Goal: Task Accomplishment & Management: Manage account settings

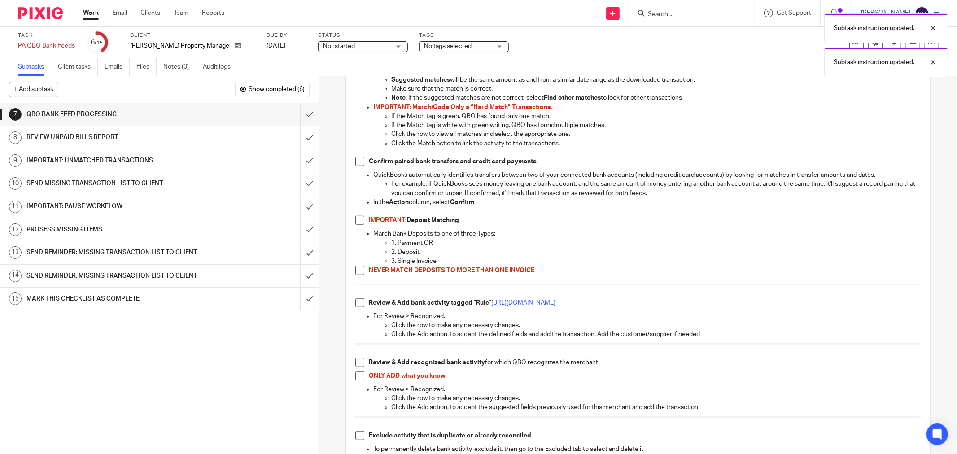
scroll to position [549, 0]
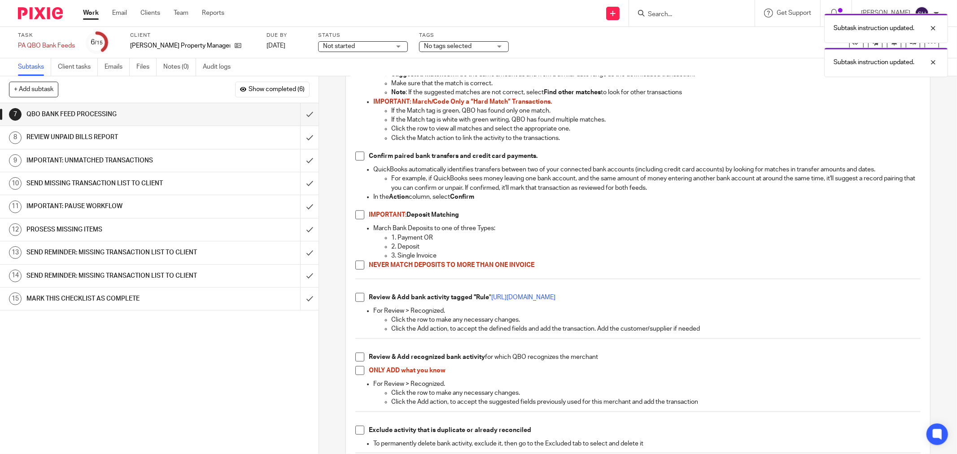
click at [352, 158] on div "Have bank feeds open at the same time to verify inter-account activity Have Ope…" at bounding box center [638, 86] width 575 height 976
drag, startPoint x: 355, startPoint y: 158, endPoint x: 356, endPoint y: 186, distance: 27.8
click at [356, 160] on span at bounding box center [360, 156] width 9 height 9
drag, startPoint x: 357, startPoint y: 214, endPoint x: 357, endPoint y: 250, distance: 36.4
click at [357, 214] on span at bounding box center [360, 215] width 9 height 9
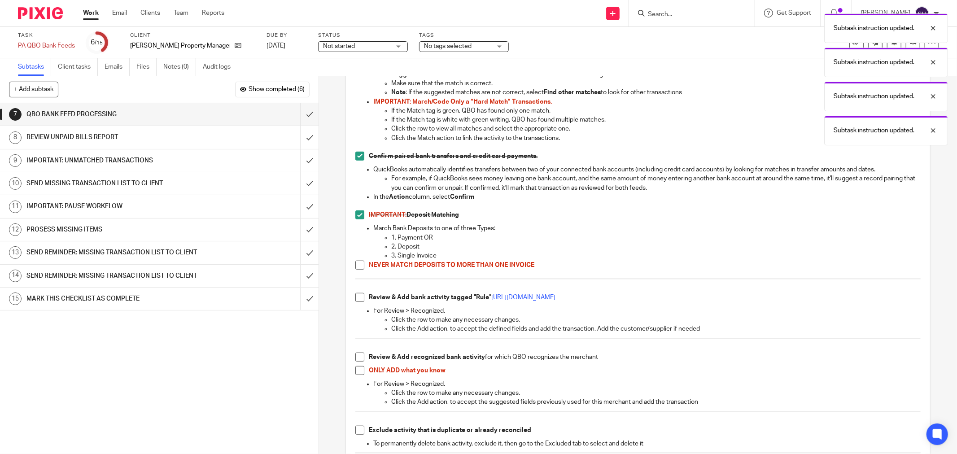
click at [360, 263] on span at bounding box center [360, 265] width 9 height 9
click at [352, 299] on div "Have bank feeds open at the same time to verify inter-account activity Have Ope…" at bounding box center [638, 86] width 575 height 976
click at [358, 298] on span at bounding box center [360, 297] width 9 height 9
click at [360, 356] on span at bounding box center [360, 357] width 9 height 9
click at [356, 370] on span at bounding box center [360, 370] width 9 height 9
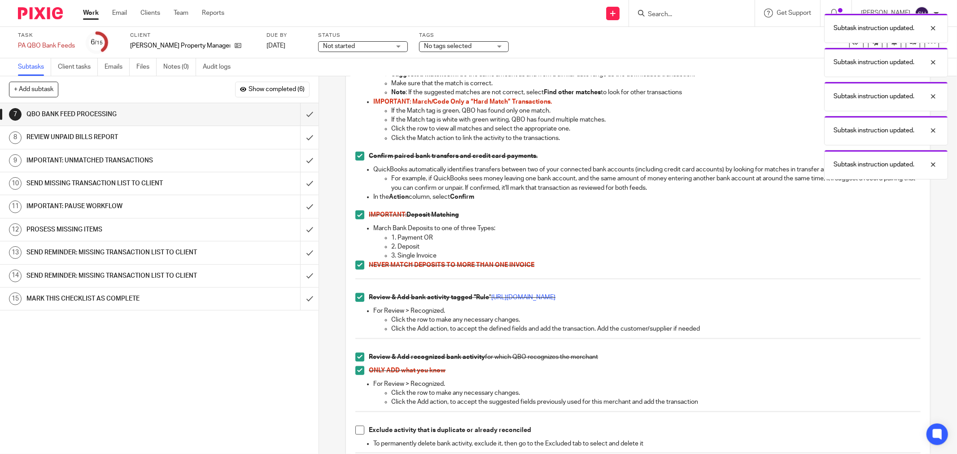
drag, startPoint x: 356, startPoint y: 434, endPoint x: 425, endPoint y: 379, distance: 87.8
click at [356, 433] on span at bounding box center [360, 430] width 9 height 9
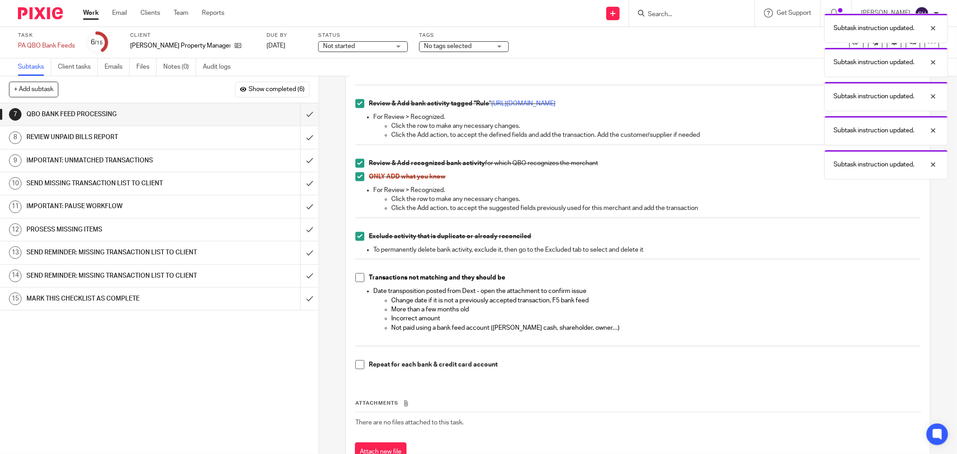
scroll to position [779, 0]
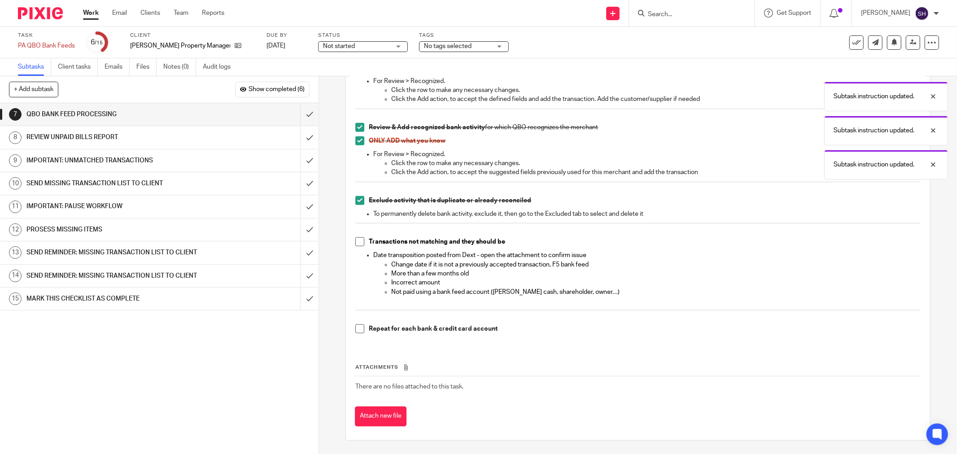
click at [356, 244] on span at bounding box center [360, 241] width 9 height 9
drag, startPoint x: 353, startPoint y: 325, endPoint x: 348, endPoint y: 301, distance: 24.3
click at [356, 325] on span at bounding box center [360, 329] width 9 height 9
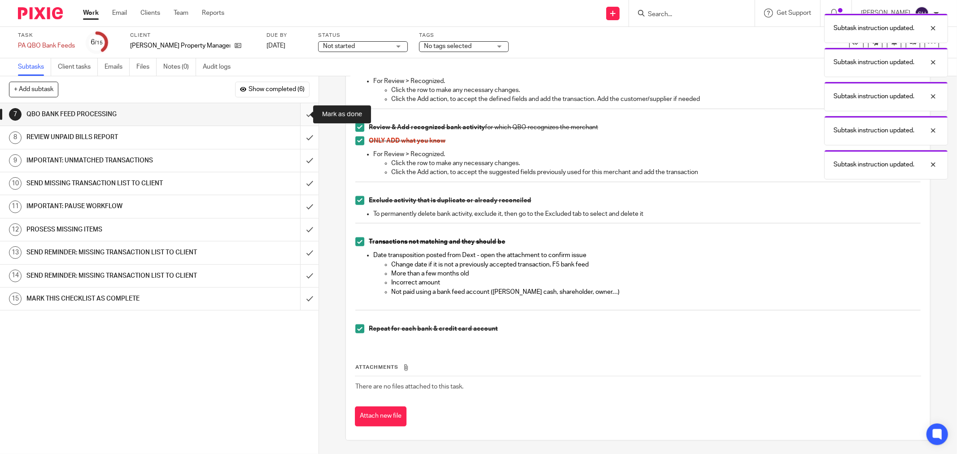
click at [299, 113] on input "submit" at bounding box center [159, 114] width 319 height 22
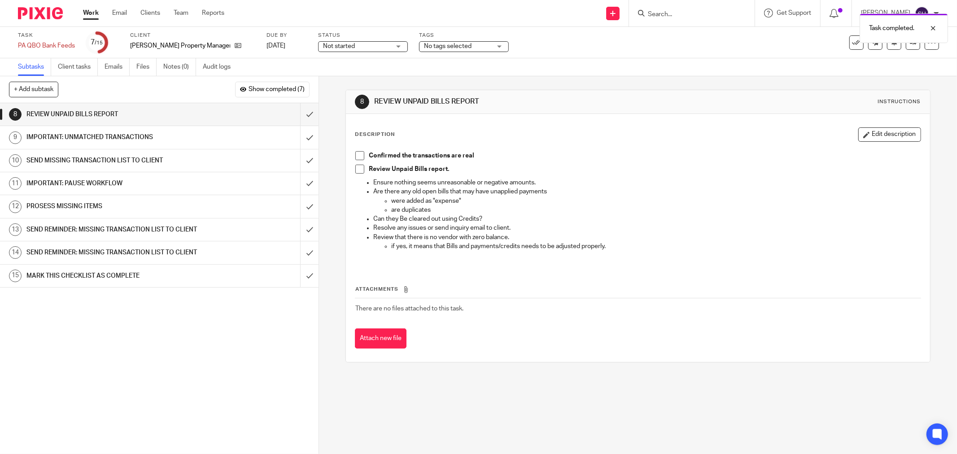
click at [356, 154] on span at bounding box center [360, 155] width 9 height 9
click at [351, 174] on div "Confirmed the transactions are real Review Unpaid Bills report. Ensure nothing …" at bounding box center [638, 207] width 575 height 120
click at [356, 173] on span at bounding box center [360, 169] width 9 height 9
click at [300, 116] on input "submit" at bounding box center [159, 114] width 319 height 22
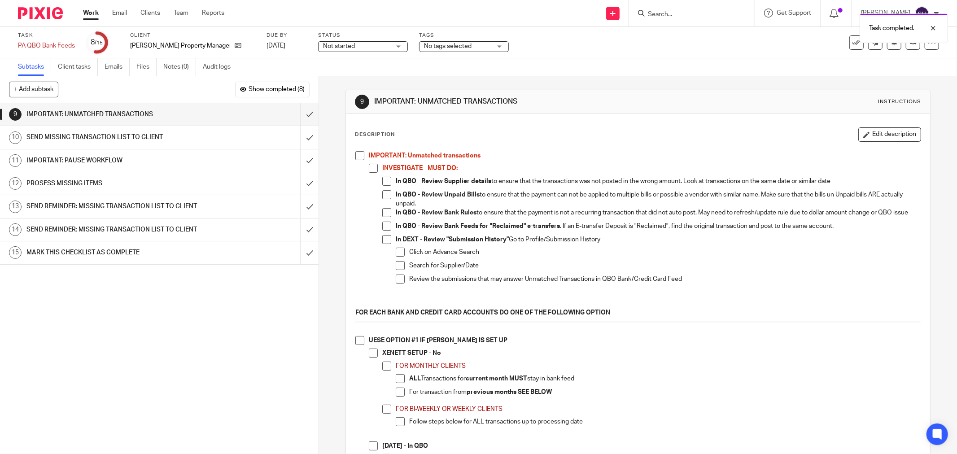
click at [356, 159] on span at bounding box center [360, 155] width 9 height 9
click at [369, 165] on span at bounding box center [373, 168] width 9 height 9
drag, startPoint x: 385, startPoint y: 180, endPoint x: 382, endPoint y: 193, distance: 13.4
click at [385, 181] on span at bounding box center [386, 181] width 9 height 9
click at [382, 200] on li "In QBO - Review Unpaid Bills to ensure that the payment can not be applied to m…" at bounding box center [651, 199] width 539 height 18
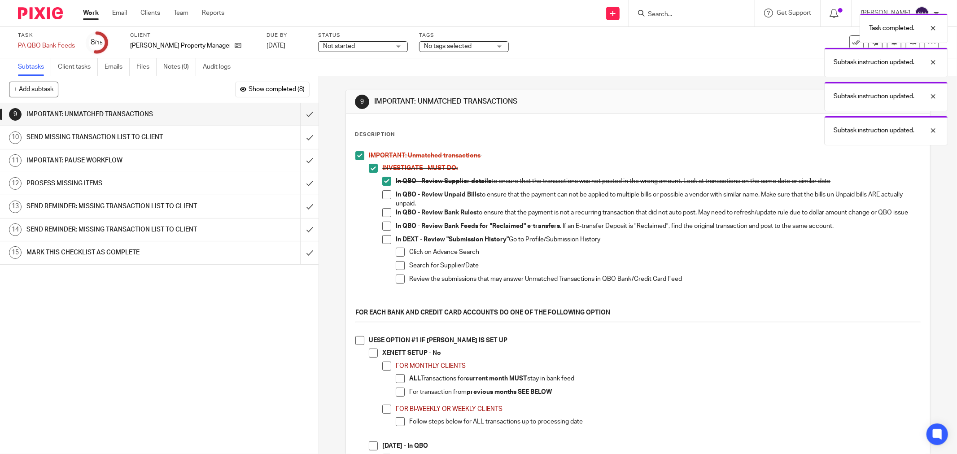
click at [382, 195] on span at bounding box center [386, 194] width 9 height 9
click at [382, 209] on span at bounding box center [386, 212] width 9 height 9
click at [382, 230] on span at bounding box center [386, 226] width 9 height 9
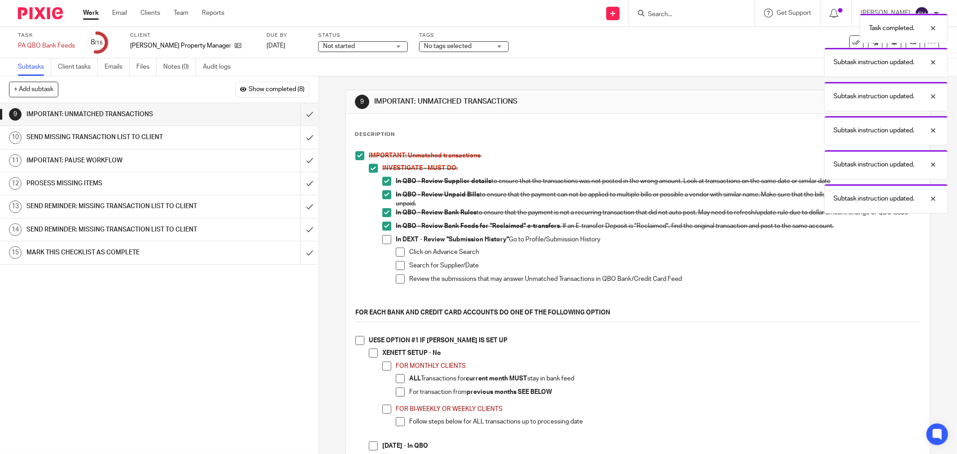
click at [384, 244] on span at bounding box center [386, 239] width 9 height 9
drag, startPoint x: 399, startPoint y: 256, endPoint x: 397, endPoint y: 268, distance: 11.9
click at [399, 256] on span at bounding box center [400, 252] width 9 height 9
drag, startPoint x: 397, startPoint y: 268, endPoint x: 395, endPoint y: 282, distance: 14.5
click at [397, 268] on span at bounding box center [400, 265] width 9 height 9
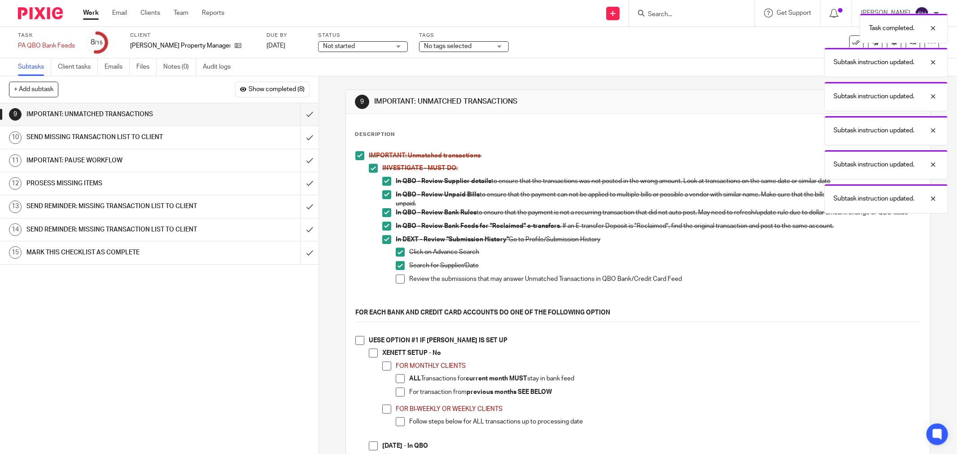
click at [396, 283] on span at bounding box center [400, 279] width 9 height 9
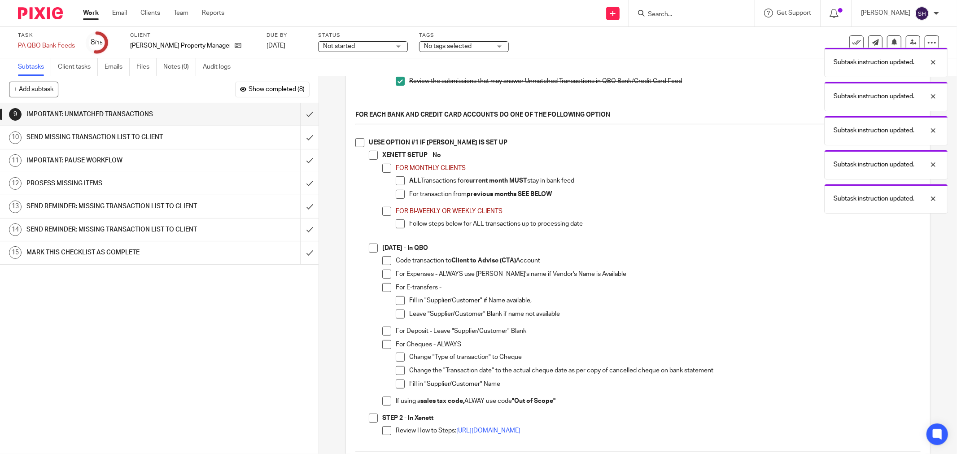
scroll to position [199, 0]
drag, startPoint x: 360, startPoint y: 145, endPoint x: 369, endPoint y: 158, distance: 16.8
click at [360, 145] on span at bounding box center [360, 141] width 9 height 9
click at [370, 158] on span at bounding box center [373, 153] width 9 height 9
click at [396, 184] on span at bounding box center [400, 179] width 9 height 9
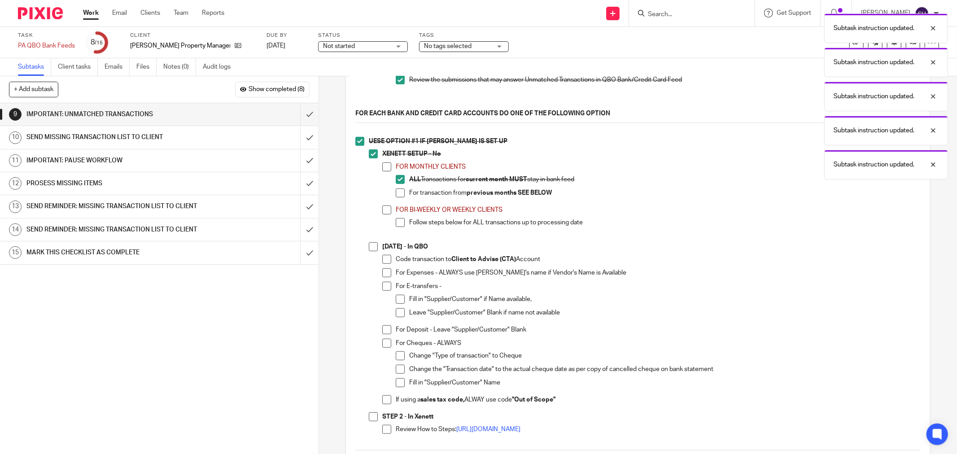
click at [392, 199] on li "FOR MONTHLY CLIENTS ALL Transactions for current month MUST stay in bank feed F…" at bounding box center [651, 183] width 539 height 43
click at [396, 198] on span at bounding box center [400, 193] width 9 height 9
drag, startPoint x: 382, startPoint y: 217, endPoint x: 395, endPoint y: 222, distance: 13.7
click at [383, 215] on span at bounding box center [386, 210] width 9 height 9
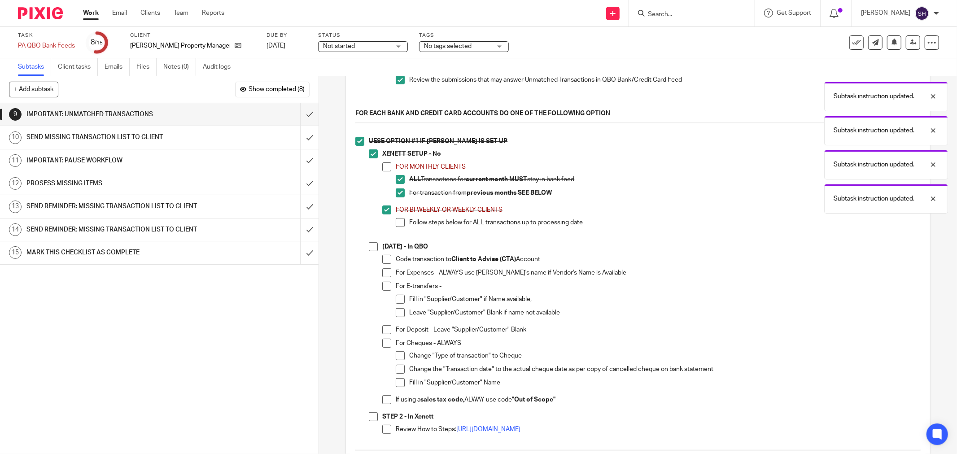
click at [396, 224] on span at bounding box center [400, 222] width 9 height 9
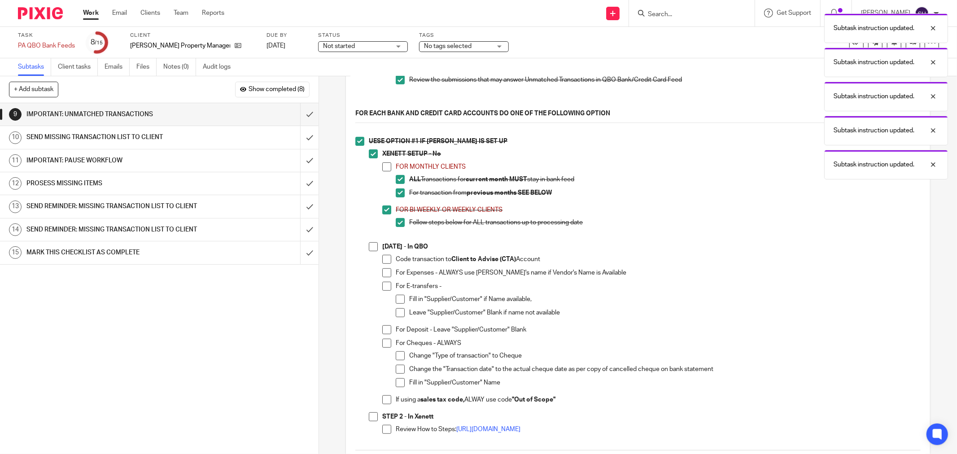
click at [387, 171] on span at bounding box center [386, 166] width 9 height 9
click at [382, 260] on span at bounding box center [386, 259] width 9 height 9
drag, startPoint x: 384, startPoint y: 275, endPoint x: 383, endPoint y: 282, distance: 7.2
click at [384, 275] on span at bounding box center [386, 272] width 9 height 9
drag, startPoint x: 369, startPoint y: 248, endPoint x: 377, endPoint y: 263, distance: 16.9
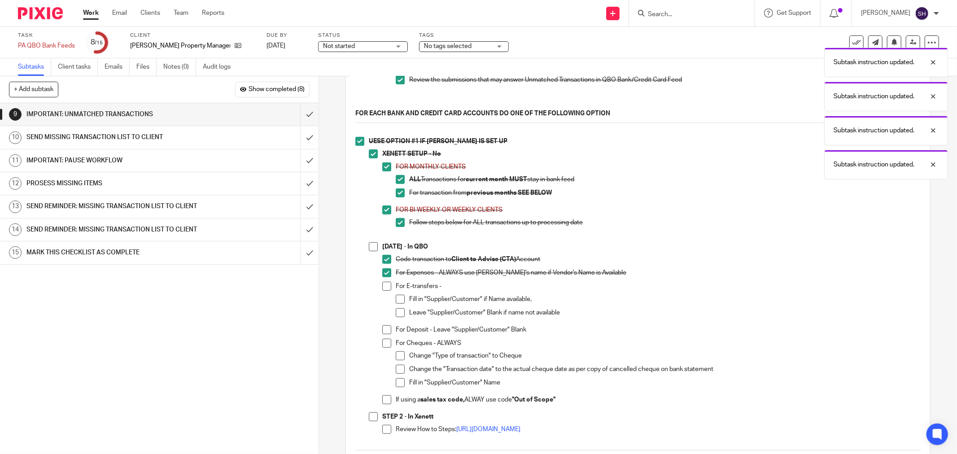
click at [369, 249] on span at bounding box center [373, 246] width 9 height 9
click at [382, 290] on span at bounding box center [386, 286] width 9 height 9
click at [402, 303] on li "Fill in "Supplier/Customer" if Name available," at bounding box center [658, 301] width 525 height 13
click at [399, 314] on span at bounding box center [400, 312] width 9 height 9
click at [398, 304] on span at bounding box center [400, 299] width 9 height 9
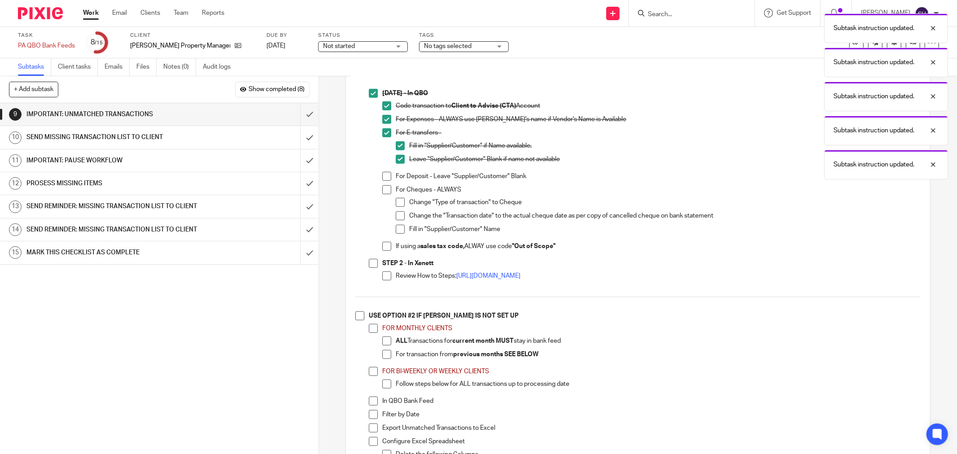
scroll to position [349, 0]
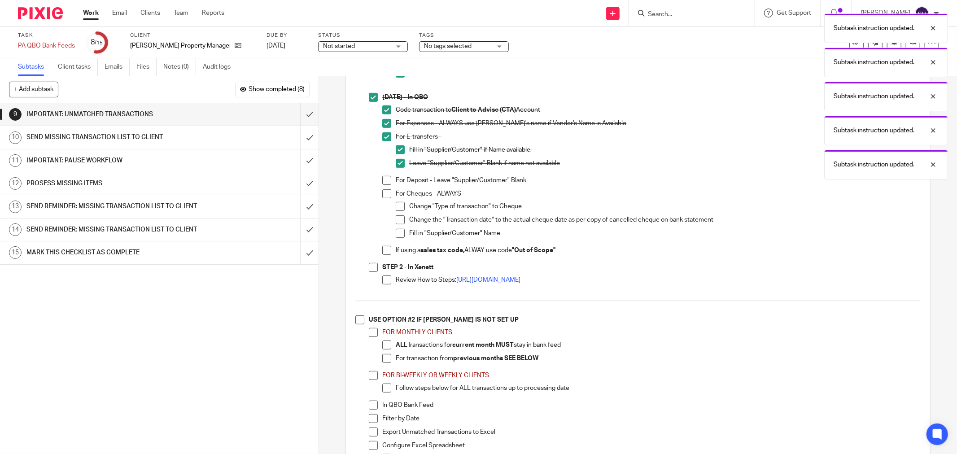
drag, startPoint x: 386, startPoint y: 184, endPoint x: 383, endPoint y: 199, distance: 14.6
click at [386, 185] on span at bounding box center [386, 180] width 9 height 9
click at [382, 198] on span at bounding box center [386, 193] width 9 height 9
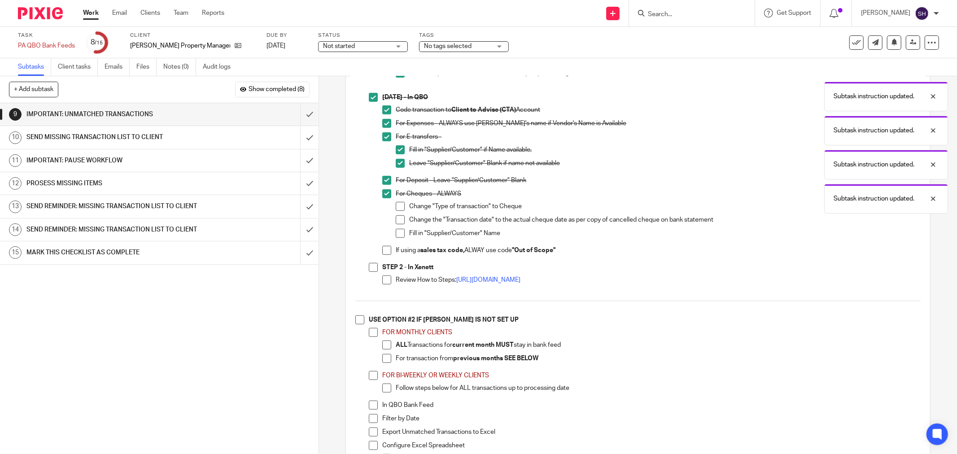
drag, startPoint x: 397, startPoint y: 209, endPoint x: 397, endPoint y: 221, distance: 12.6
click at [397, 210] on span at bounding box center [400, 206] width 9 height 9
click at [397, 223] on span at bounding box center [400, 219] width 9 height 9
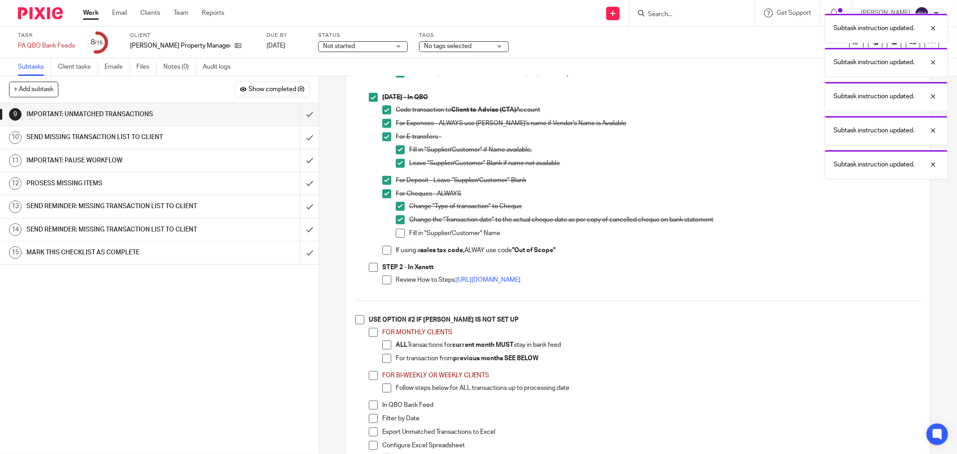
click at [397, 238] on span at bounding box center [400, 233] width 9 height 9
click at [382, 251] on span at bounding box center [386, 250] width 9 height 9
click at [370, 272] on span at bounding box center [373, 267] width 9 height 9
click at [385, 285] on span at bounding box center [386, 280] width 9 height 9
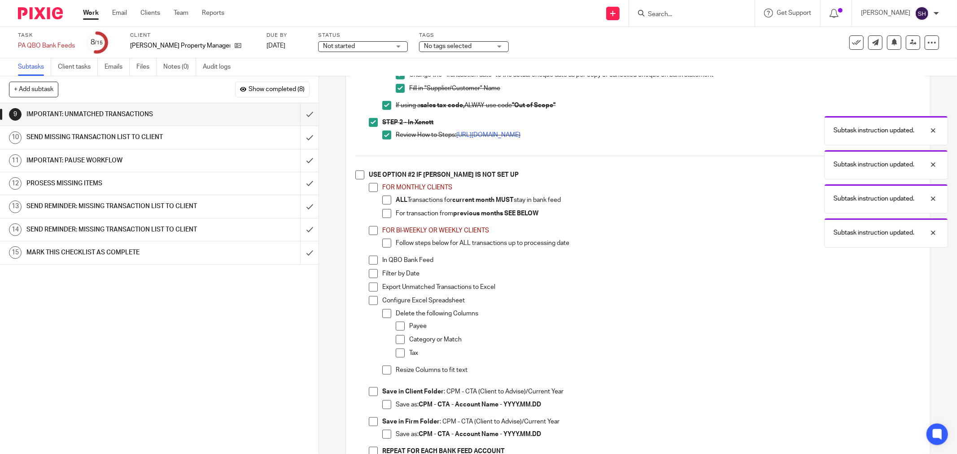
scroll to position [549, 0]
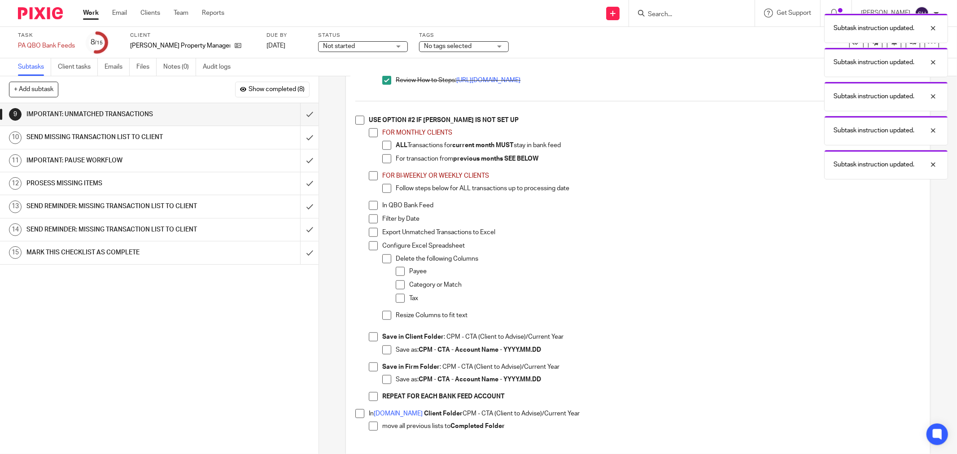
drag, startPoint x: 360, startPoint y: 123, endPoint x: 362, endPoint y: 138, distance: 14.9
click at [360, 123] on span at bounding box center [360, 120] width 9 height 9
click at [373, 430] on span at bounding box center [373, 426] width 9 height 9
click at [356, 418] on span at bounding box center [360, 413] width 9 height 9
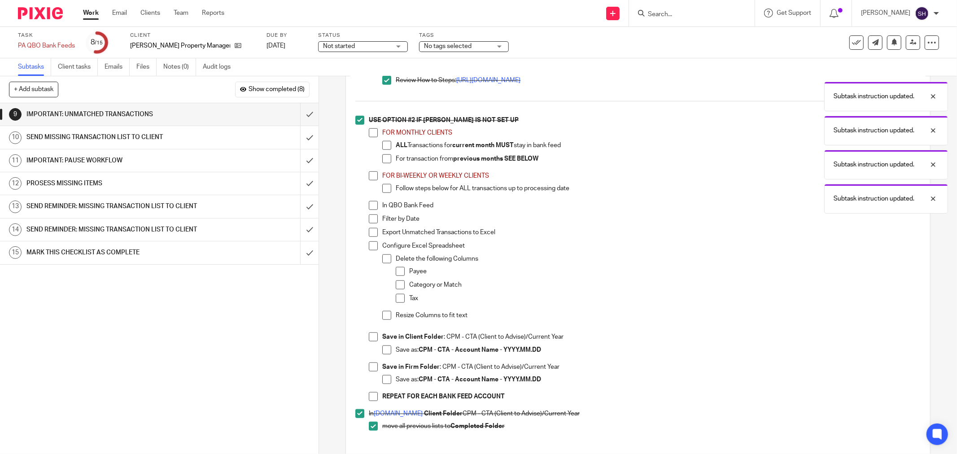
drag, startPoint x: 382, startPoint y: 386, endPoint x: 374, endPoint y: 391, distance: 8.5
click at [382, 384] on span at bounding box center [386, 379] width 9 height 9
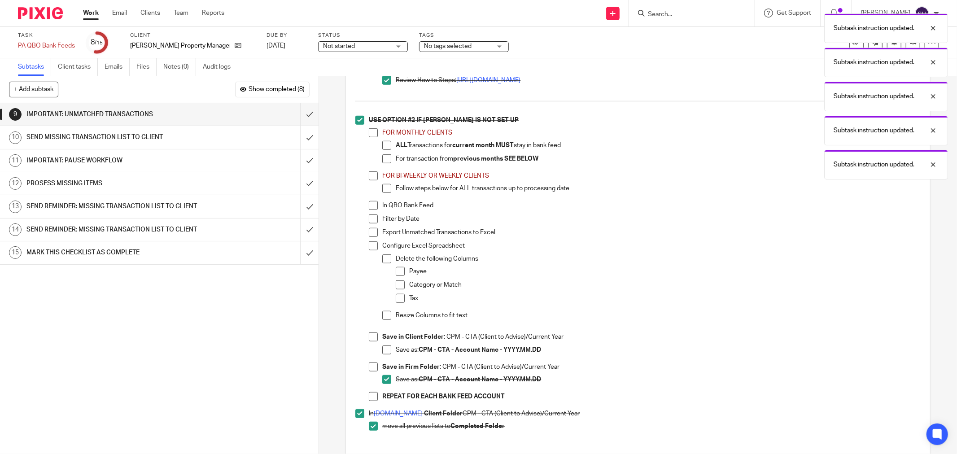
click at [373, 372] on span at bounding box center [373, 367] width 9 height 9
click at [369, 401] on span at bounding box center [373, 396] width 9 height 9
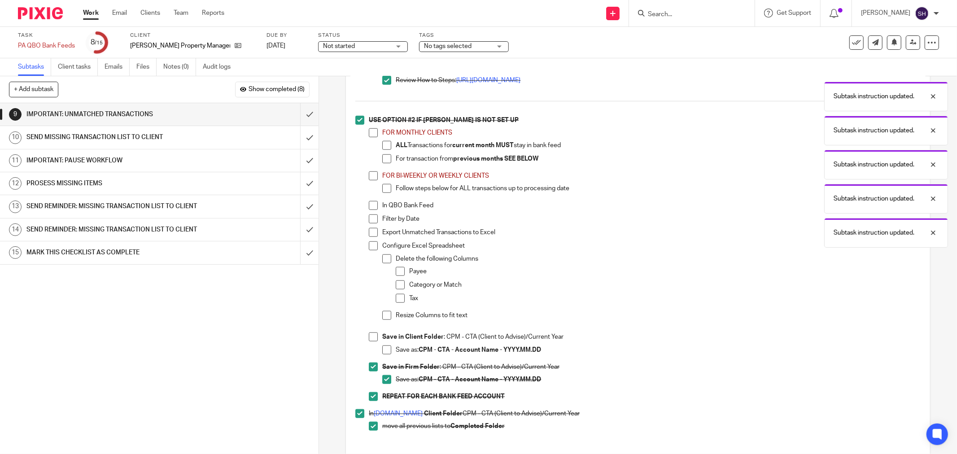
click at [382, 353] on span at bounding box center [386, 350] width 9 height 9
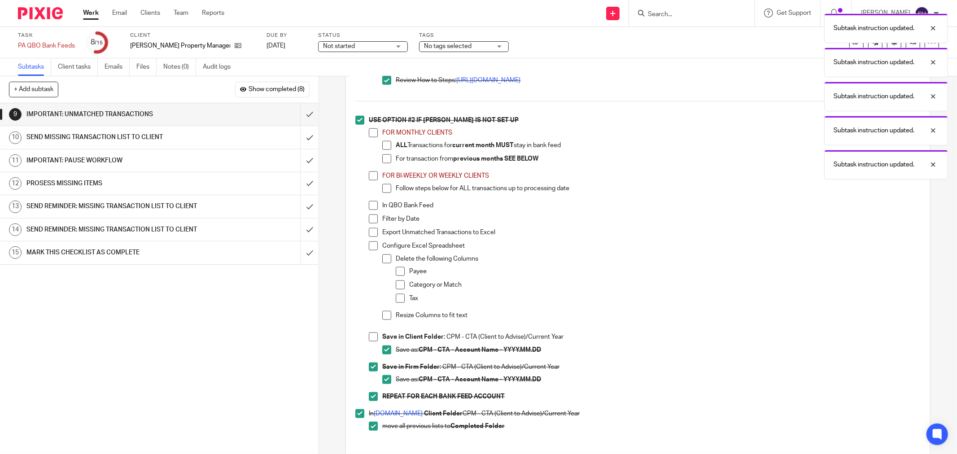
drag, startPoint x: 368, startPoint y: 340, endPoint x: 392, endPoint y: 338, distance: 24.4
click at [369, 341] on span at bounding box center [373, 337] width 9 height 9
click at [382, 316] on span at bounding box center [386, 315] width 9 height 9
click at [399, 294] on li "Category or Match" at bounding box center [658, 287] width 525 height 13
click at [396, 303] on span at bounding box center [400, 298] width 9 height 9
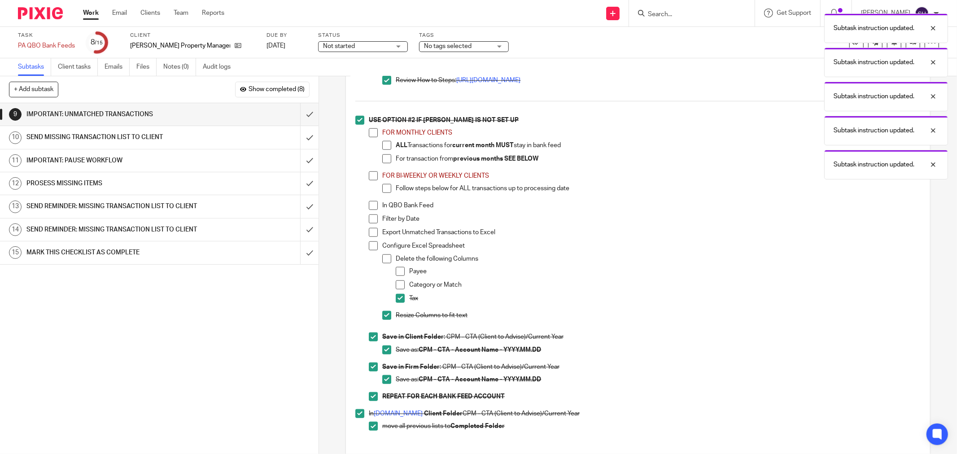
drag, startPoint x: 398, startPoint y: 292, endPoint x: 397, endPoint y: 286, distance: 6.3
click at [398, 290] on span at bounding box center [400, 285] width 9 height 9
drag, startPoint x: 397, startPoint y: 279, endPoint x: 385, endPoint y: 267, distance: 16.8
click at [397, 276] on span at bounding box center [400, 271] width 9 height 9
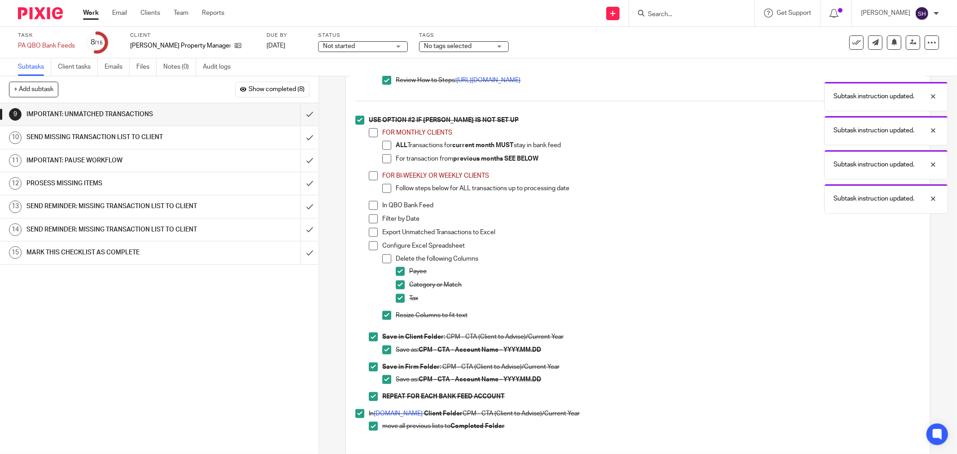
click at [384, 263] on span at bounding box center [386, 259] width 9 height 9
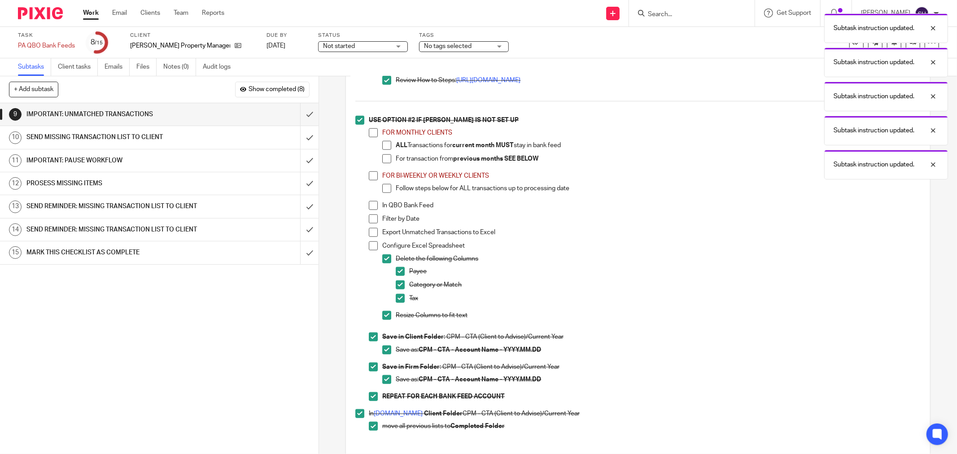
click at [373, 250] on span at bounding box center [373, 245] width 9 height 9
click at [372, 223] on span at bounding box center [373, 219] width 9 height 9
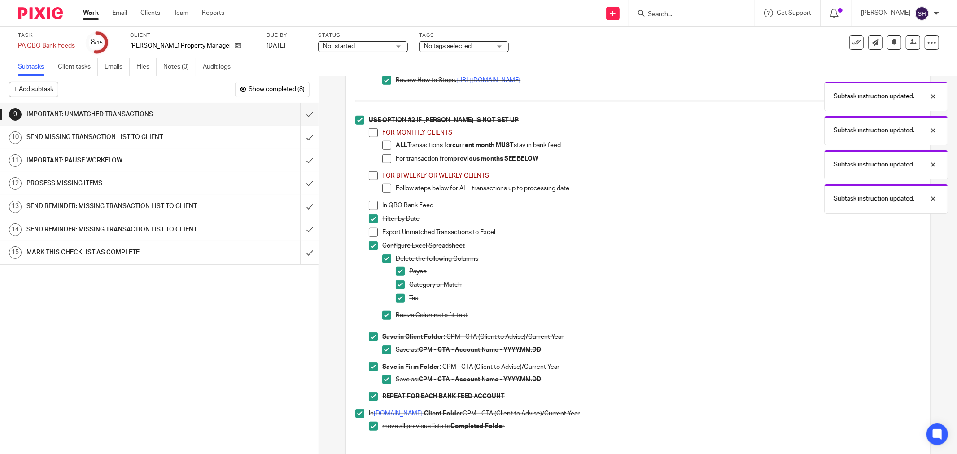
click at [373, 210] on span at bounding box center [373, 205] width 9 height 9
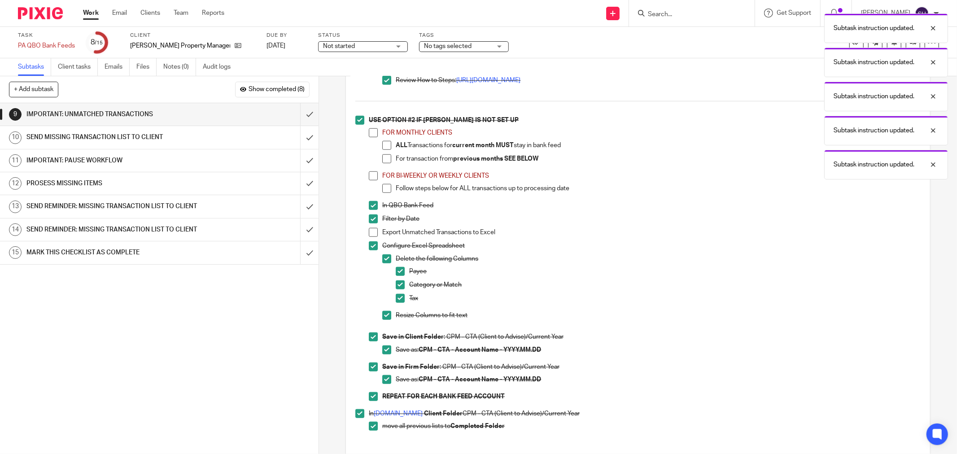
click at [382, 191] on span at bounding box center [386, 188] width 9 height 9
click at [371, 180] on span at bounding box center [373, 175] width 9 height 9
click at [384, 162] on span at bounding box center [386, 158] width 9 height 9
click at [370, 136] on span at bounding box center [373, 132] width 9 height 9
click at [387, 150] on span at bounding box center [386, 145] width 9 height 9
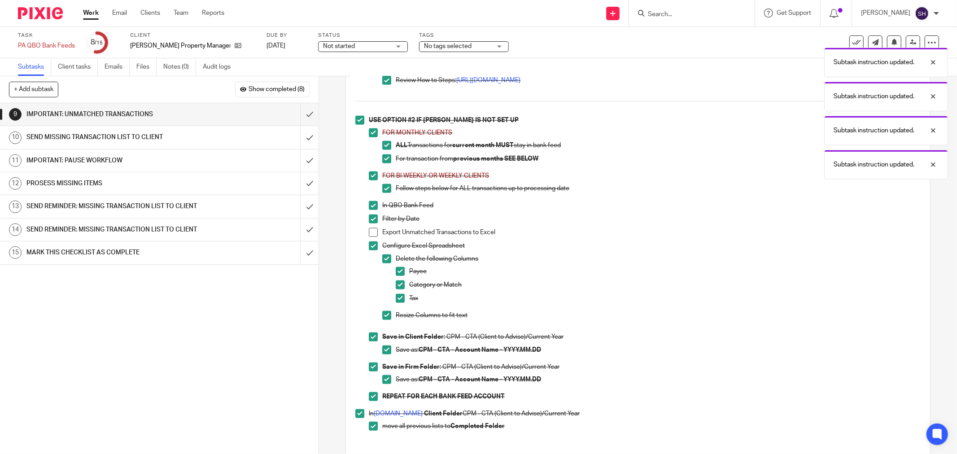
click at [369, 228] on li "Filter by Date" at bounding box center [645, 221] width 552 height 13
click at [372, 233] on span at bounding box center [373, 232] width 9 height 9
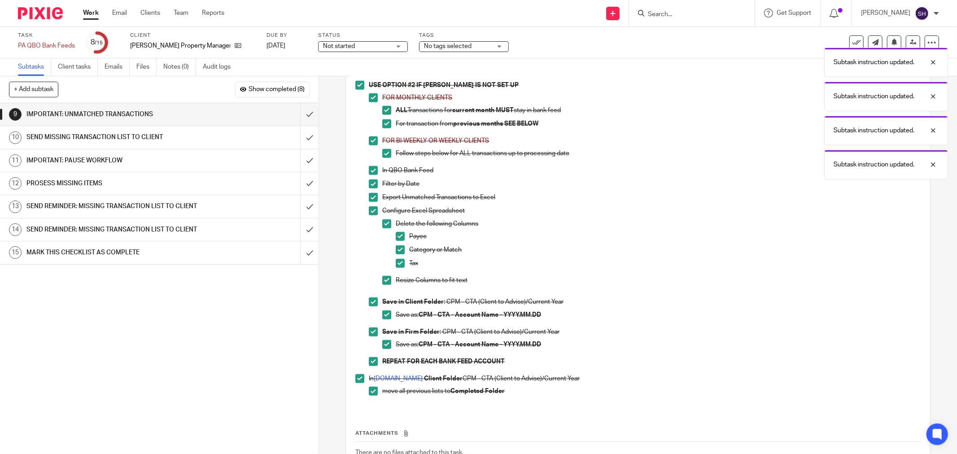
scroll to position [654, 0]
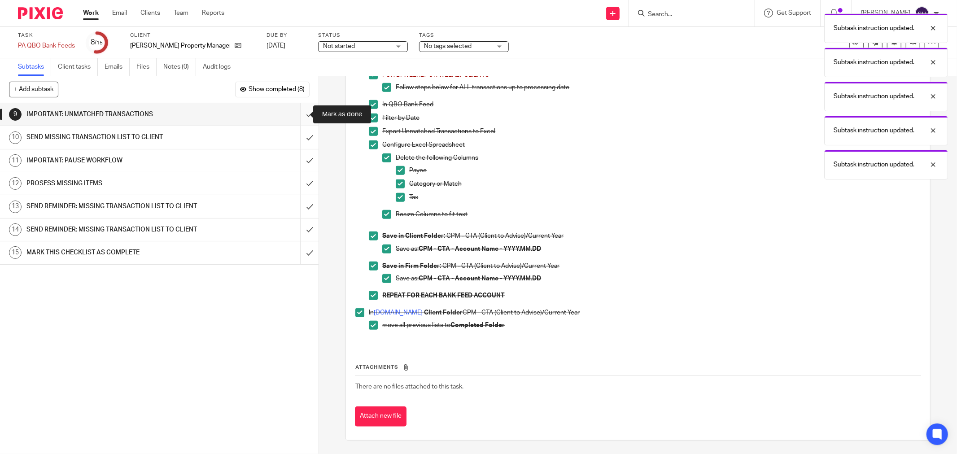
click at [303, 111] on input "submit" at bounding box center [159, 114] width 319 height 22
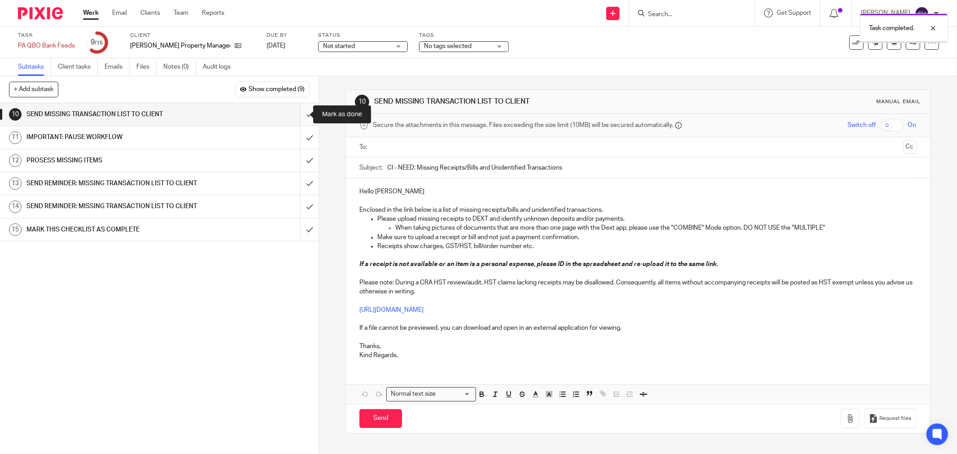
click at [296, 114] on input "submit" at bounding box center [159, 114] width 319 height 22
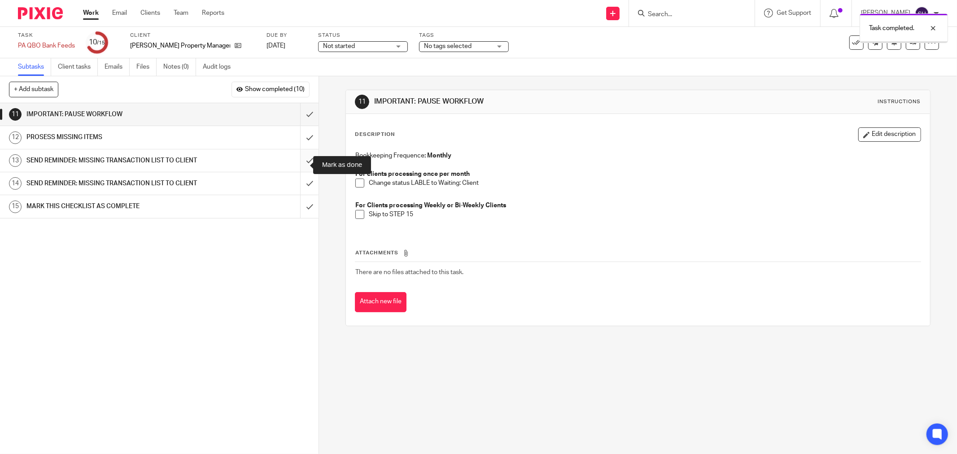
click at [299, 169] on input "submit" at bounding box center [159, 160] width 319 height 22
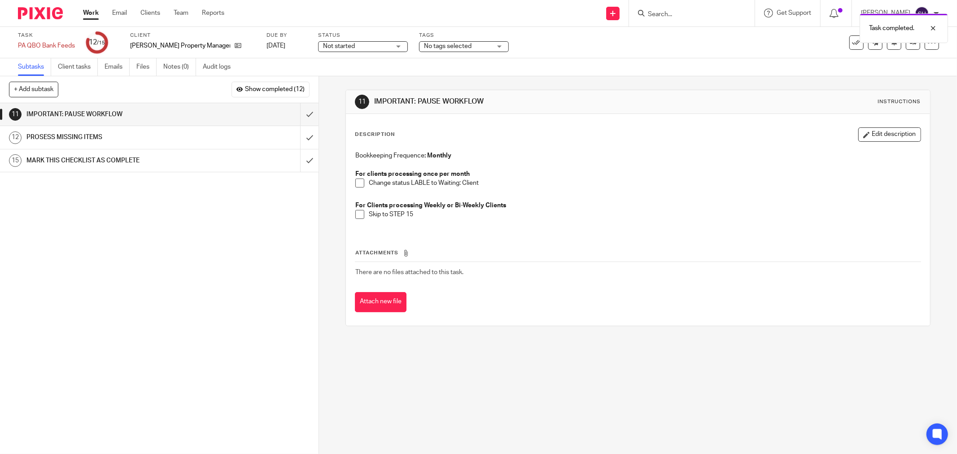
click at [357, 183] on span at bounding box center [360, 183] width 9 height 9
drag, startPoint x: 355, startPoint y: 218, endPoint x: 348, endPoint y: 186, distance: 32.0
click at [356, 218] on span at bounding box center [360, 214] width 9 height 9
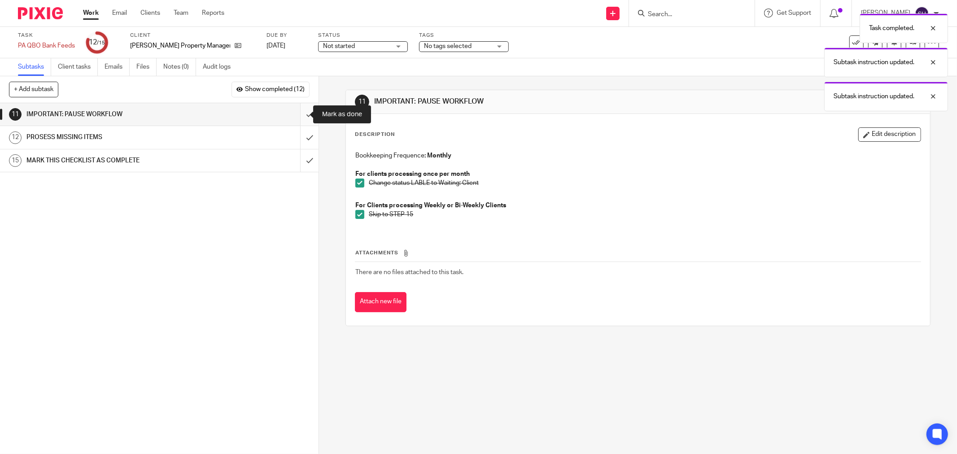
click at [303, 113] on input "submit" at bounding box center [159, 114] width 319 height 22
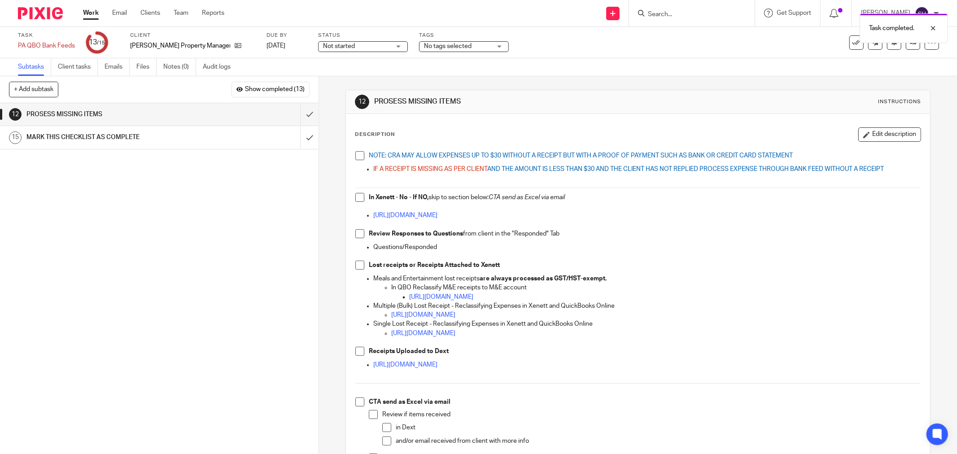
click at [356, 158] on span at bounding box center [360, 155] width 9 height 9
drag, startPoint x: 358, startPoint y: 196, endPoint x: 356, endPoint y: 205, distance: 9.6
click at [357, 196] on span at bounding box center [360, 197] width 9 height 9
drag, startPoint x: 360, startPoint y: 232, endPoint x: 353, endPoint y: 248, distance: 18.1
click at [360, 232] on span at bounding box center [360, 233] width 9 height 9
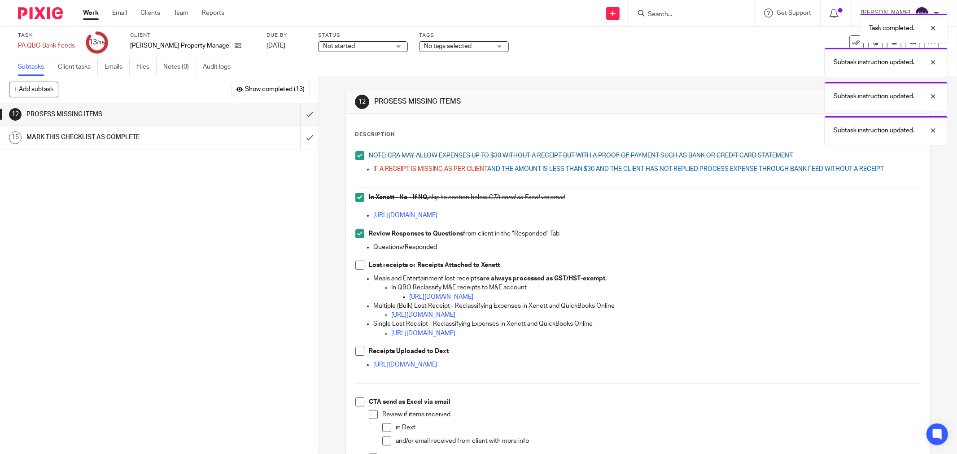
click at [360, 264] on span at bounding box center [360, 265] width 9 height 9
click at [360, 356] on span at bounding box center [360, 351] width 9 height 9
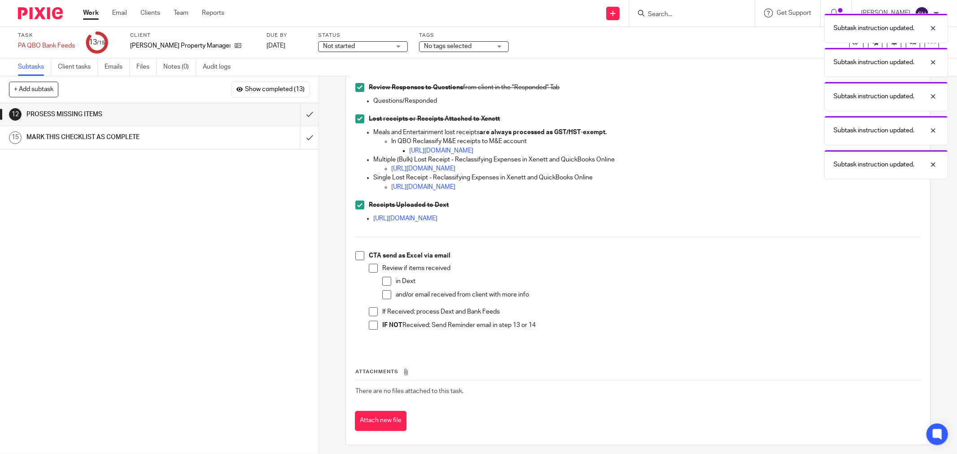
scroll to position [151, 0]
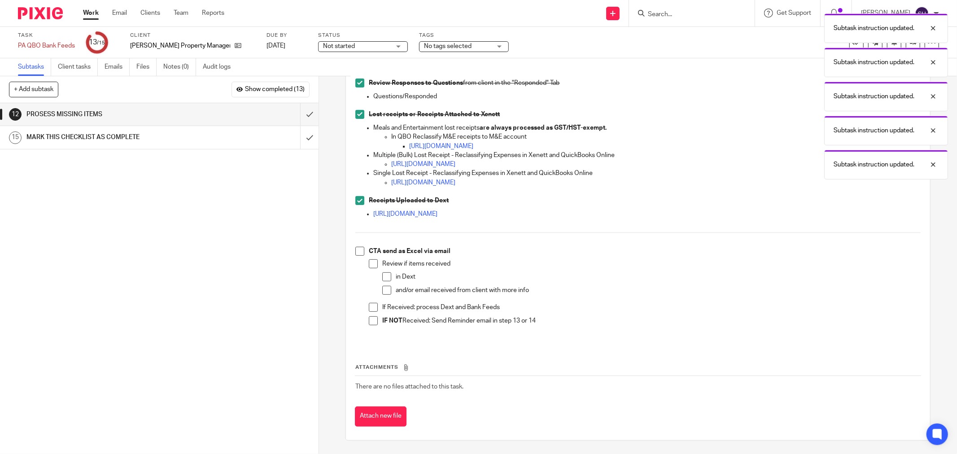
click at [361, 250] on span at bounding box center [360, 251] width 9 height 9
click at [365, 261] on li "CTA send as Excel via email Review if items received in Dext and/or email recei…" at bounding box center [639, 292] width 566 height 91
click at [369, 263] on span at bounding box center [373, 263] width 9 height 9
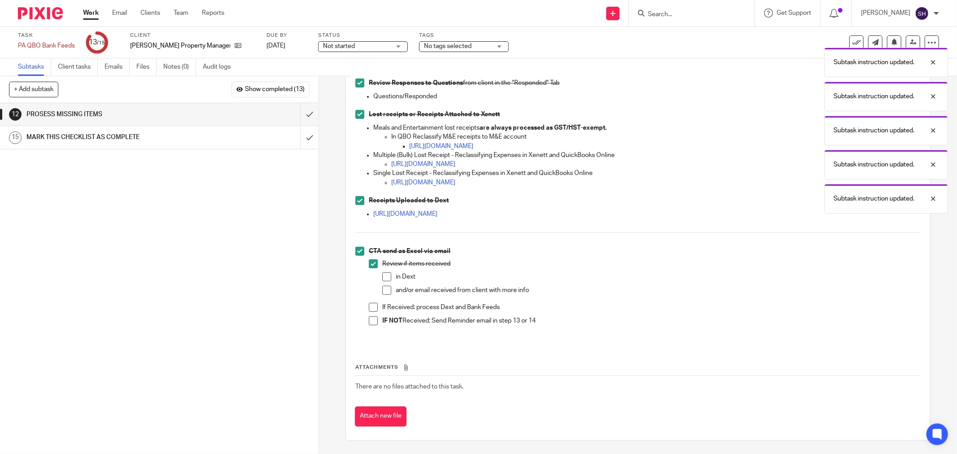
click at [384, 275] on span at bounding box center [386, 276] width 9 height 9
click at [384, 284] on li "in Dext" at bounding box center [651, 278] width 539 height 13
click at [385, 287] on span at bounding box center [386, 290] width 9 height 9
drag, startPoint x: 367, startPoint y: 307, endPoint x: 369, endPoint y: 313, distance: 5.6
click at [369, 308] on span at bounding box center [373, 307] width 9 height 9
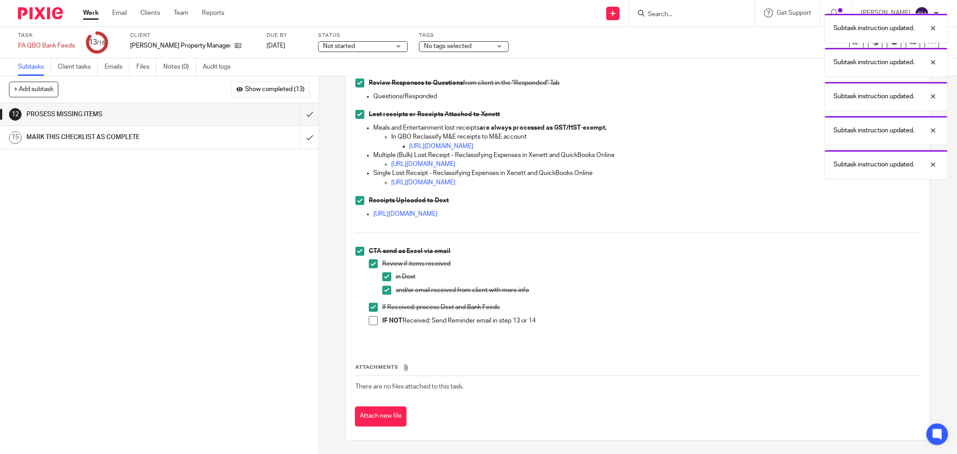
click at [369, 316] on li "If Received: process Dext and Bank Feeds" at bounding box center [645, 309] width 552 height 13
click at [369, 317] on span at bounding box center [373, 320] width 9 height 9
click at [300, 110] on input "submit" at bounding box center [159, 114] width 319 height 22
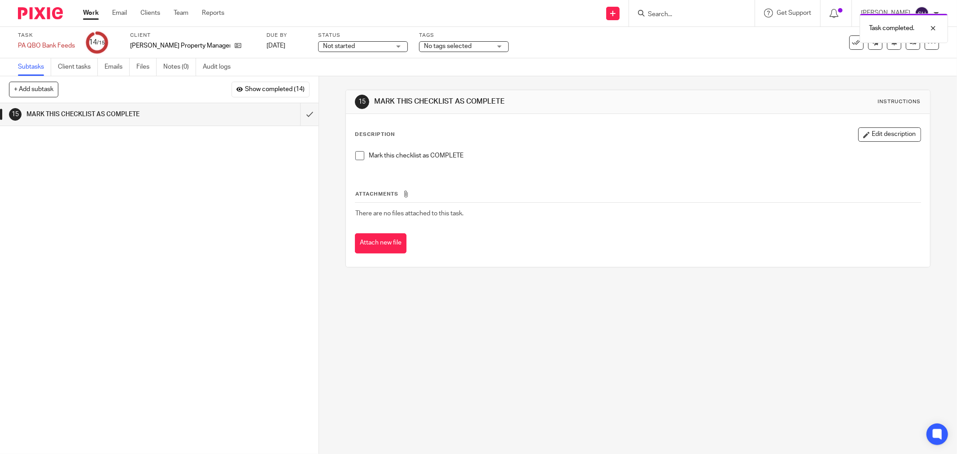
click at [357, 160] on li "Mark this checklist as COMPLETE" at bounding box center [639, 157] width 566 height 13
click at [356, 155] on span at bounding box center [360, 155] width 9 height 9
click at [300, 119] on input "submit" at bounding box center [159, 114] width 319 height 22
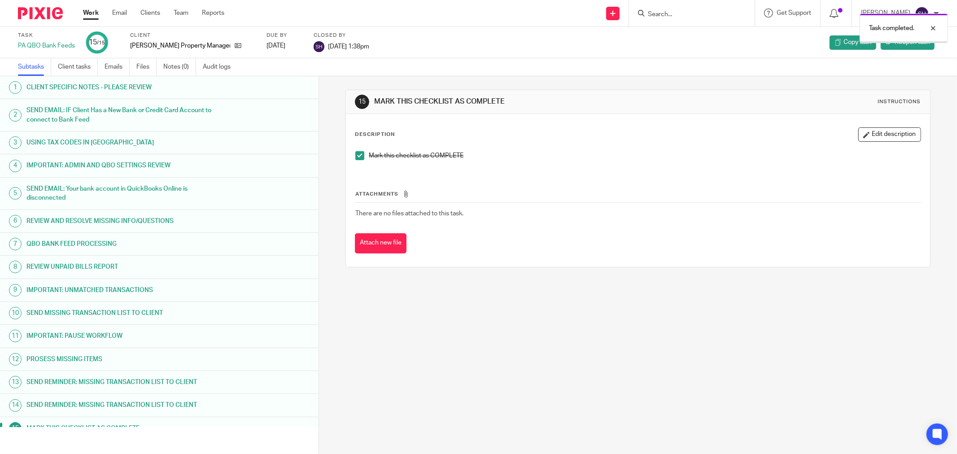
drag, startPoint x: 0, startPoint y: 0, endPoint x: 95, endPoint y: 15, distance: 96.4
click at [95, 15] on link "Work" at bounding box center [91, 13] width 16 height 9
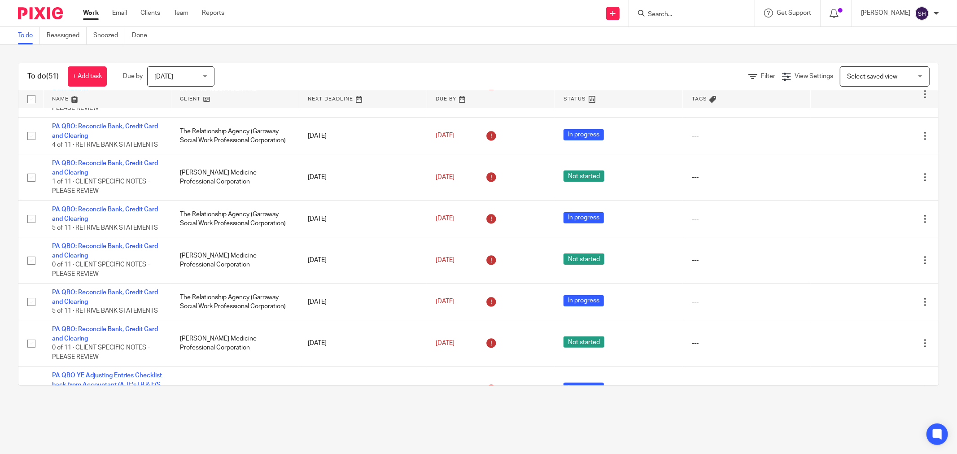
scroll to position [648, 0]
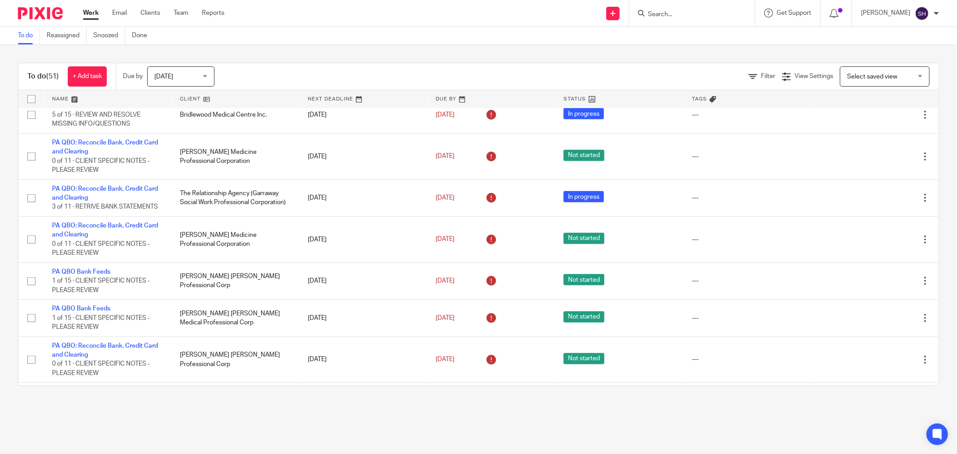
click at [213, 101] on link at bounding box center [234, 99] width 127 height 18
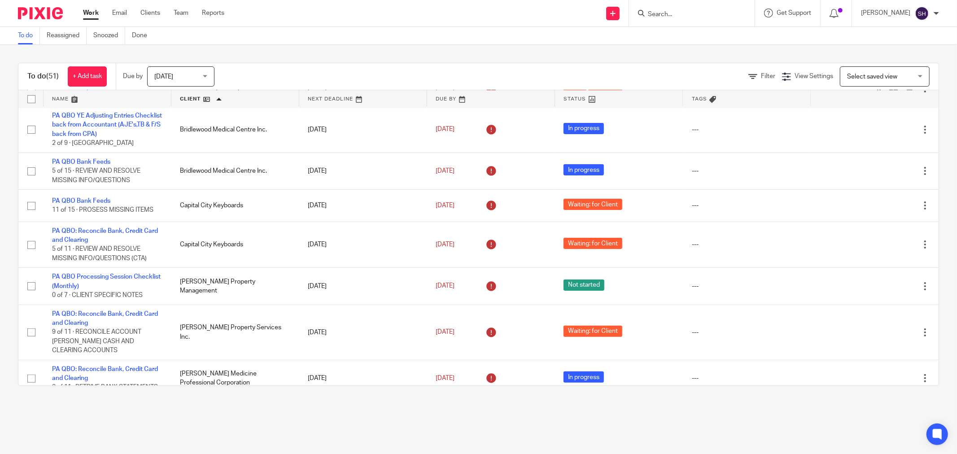
scroll to position [199, 0]
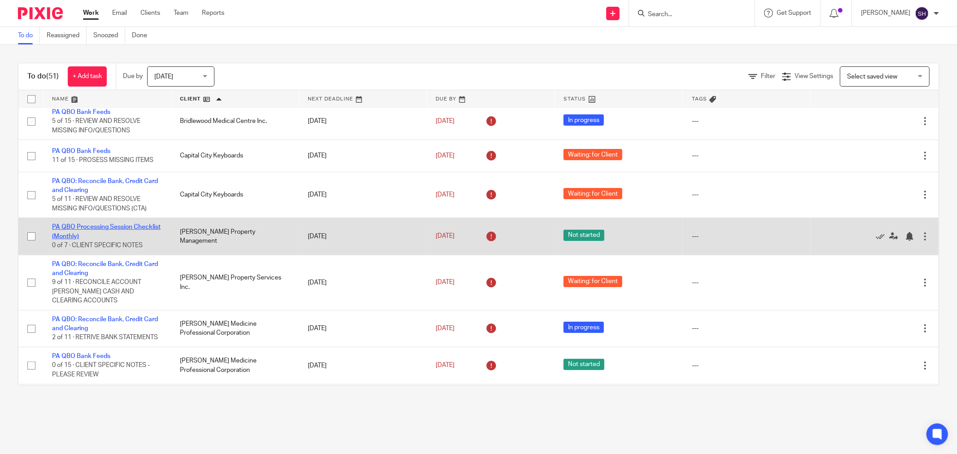
click at [82, 239] on link "PA QBO Processing Session Checklist (Monthly)" at bounding box center [106, 231] width 109 height 15
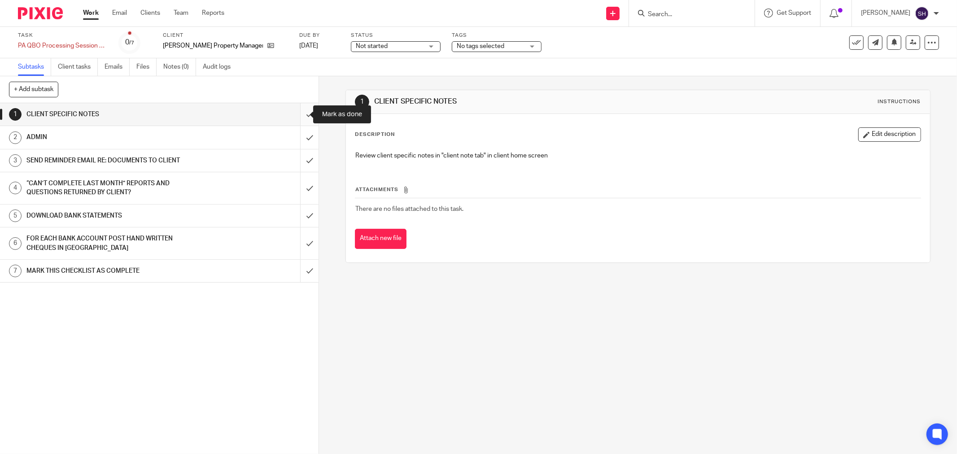
click at [301, 105] on input "submit" at bounding box center [159, 114] width 319 height 22
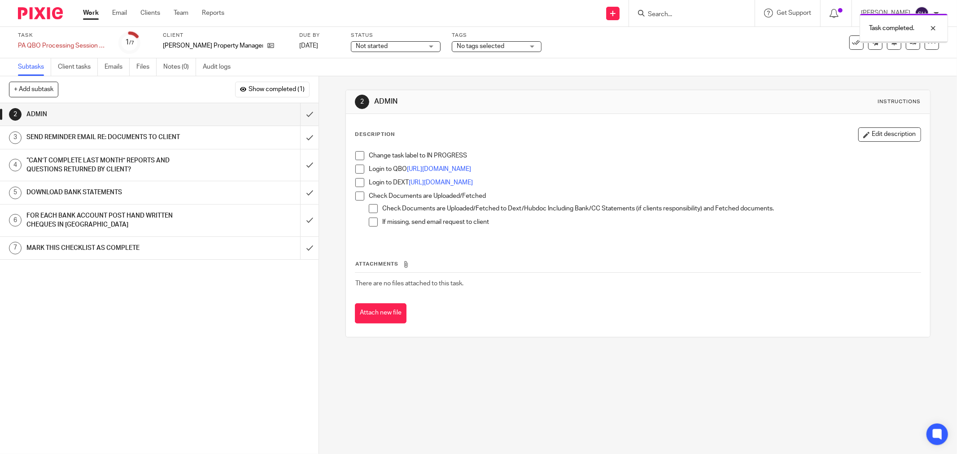
click at [362, 46] on span "Not started" at bounding box center [389, 46] width 67 height 9
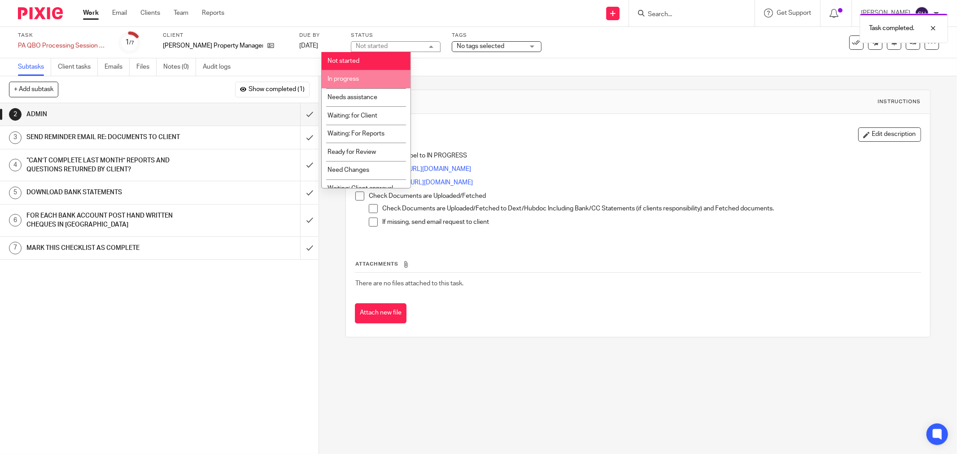
click at [356, 79] on span "In progress" at bounding box center [343, 79] width 31 height 6
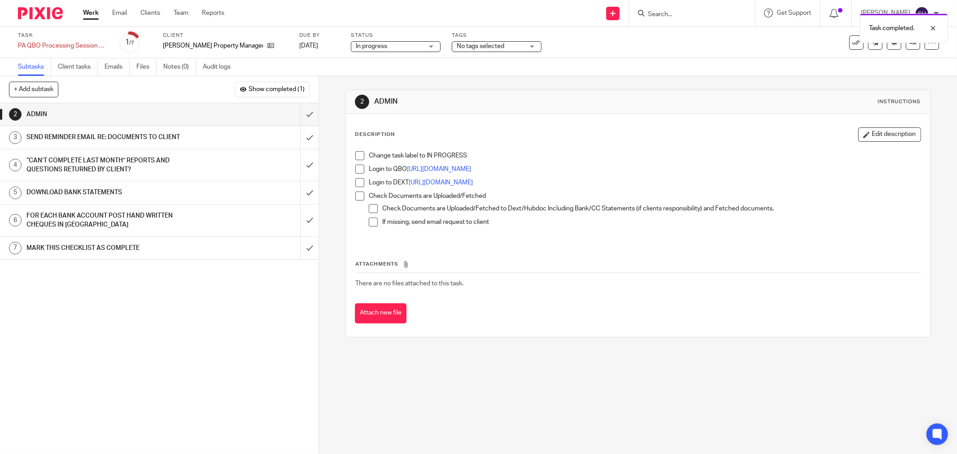
click at [356, 153] on span at bounding box center [360, 155] width 9 height 9
click at [356, 171] on span at bounding box center [360, 169] width 9 height 9
click at [356, 180] on span at bounding box center [360, 182] width 9 height 9
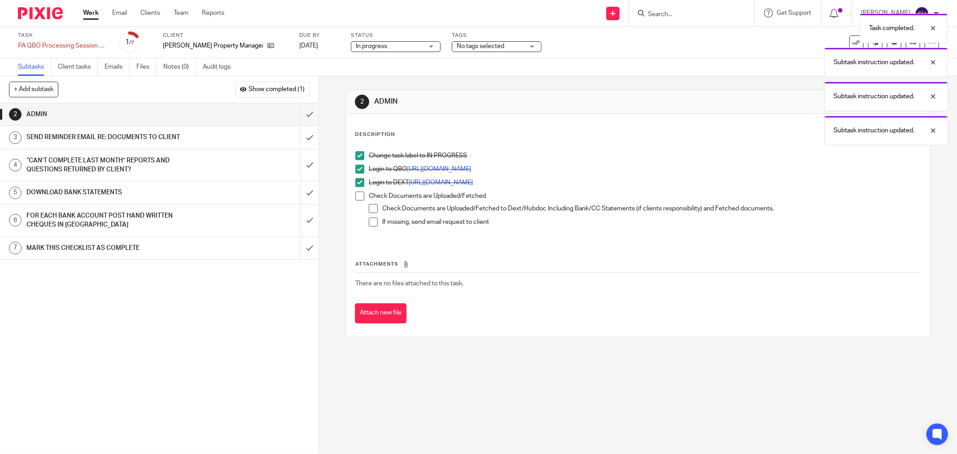
click at [360, 198] on span at bounding box center [360, 196] width 9 height 9
click at [369, 205] on div "Check Documents are Uploaded/Fetched Check Documents are Uploaded/Fetched to De…" at bounding box center [645, 213] width 552 height 43
click at [369, 209] on span at bounding box center [373, 208] width 9 height 9
click at [371, 221] on span at bounding box center [373, 222] width 9 height 9
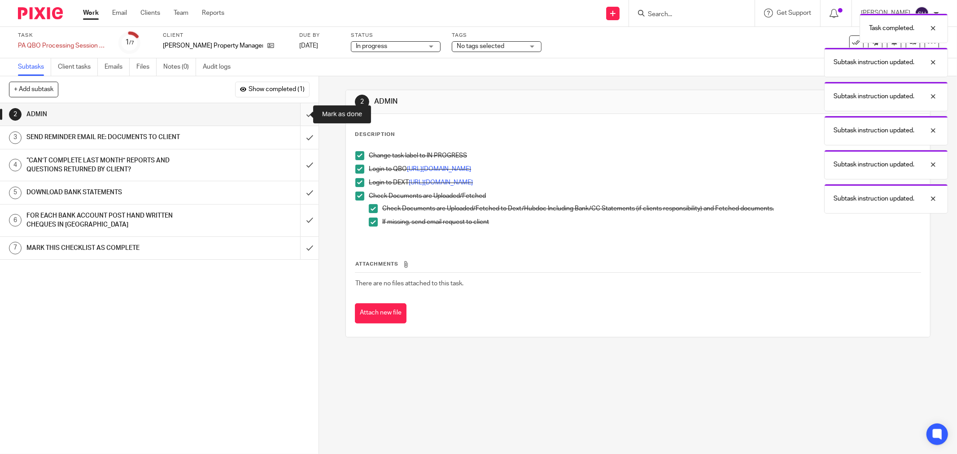
click at [301, 117] on input "submit" at bounding box center [159, 114] width 319 height 22
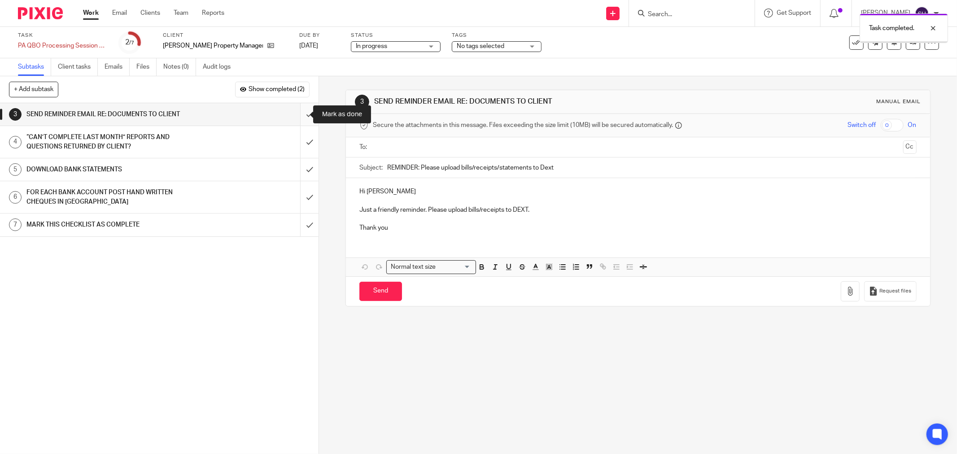
click at [302, 114] on input "submit" at bounding box center [159, 114] width 319 height 22
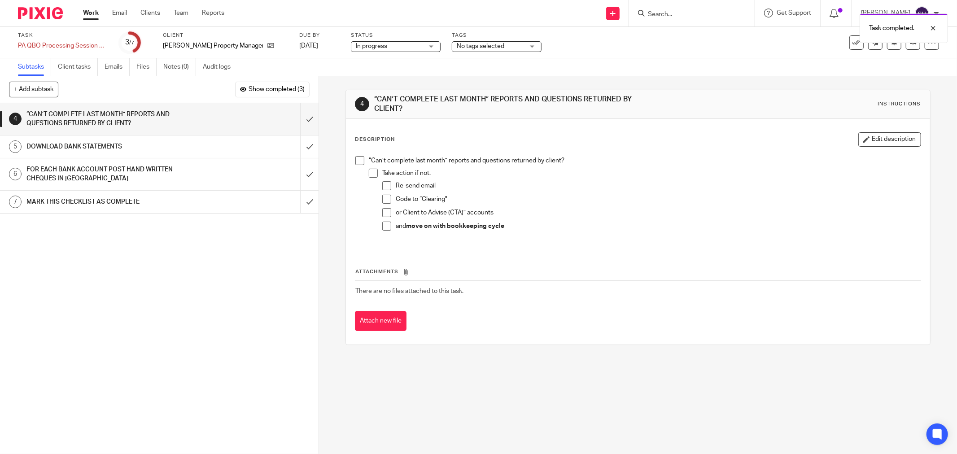
drag, startPoint x: 350, startPoint y: 157, endPoint x: 355, endPoint y: 160, distance: 5.6
click at [353, 159] on div "“Can’t complete last month” reports and questions returned by client? Take acti…" at bounding box center [638, 201] width 575 height 98
click at [356, 160] on span at bounding box center [360, 160] width 9 height 9
drag, startPoint x: 372, startPoint y: 172, endPoint x: 379, endPoint y: 180, distance: 10.5
click at [372, 172] on span at bounding box center [373, 173] width 9 height 9
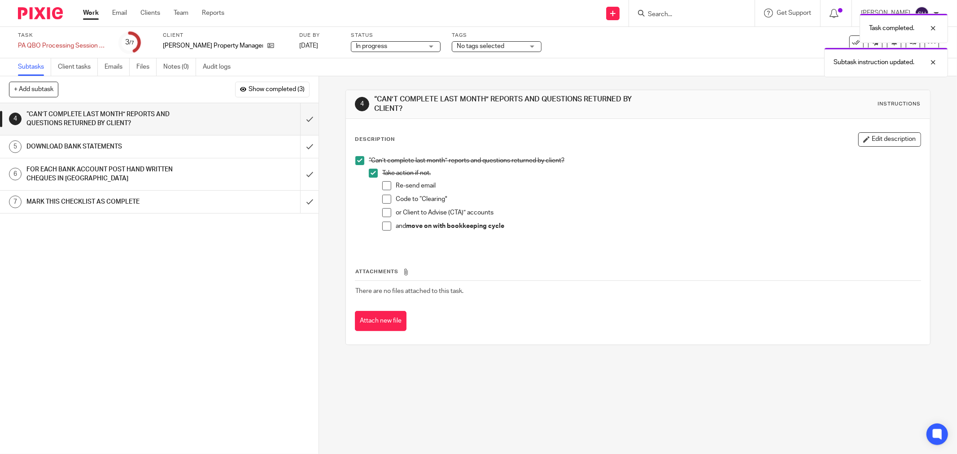
click at [382, 182] on span at bounding box center [386, 185] width 9 height 9
click at [383, 199] on span at bounding box center [386, 199] width 9 height 9
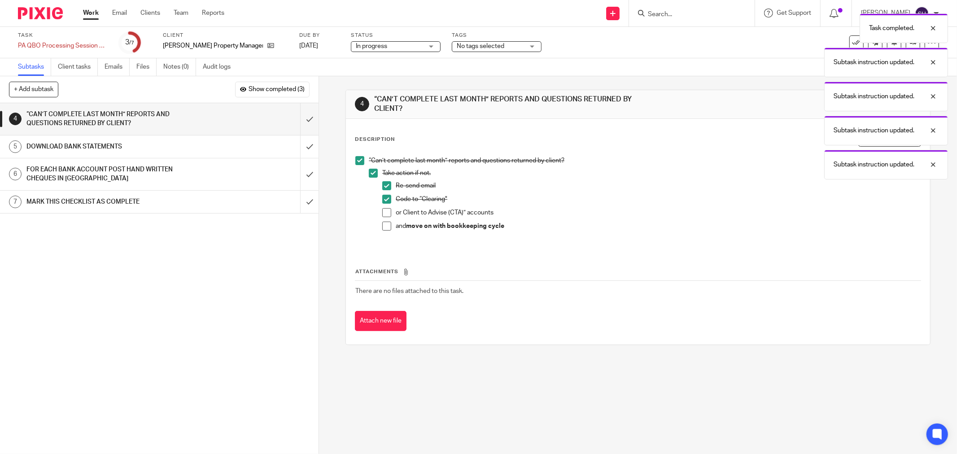
drag, startPoint x: 385, startPoint y: 211, endPoint x: 386, endPoint y: 221, distance: 9.5
click at [385, 212] on span at bounding box center [386, 212] width 9 height 9
click at [385, 222] on span at bounding box center [386, 226] width 9 height 9
click at [304, 117] on input "submit" at bounding box center [159, 119] width 319 height 32
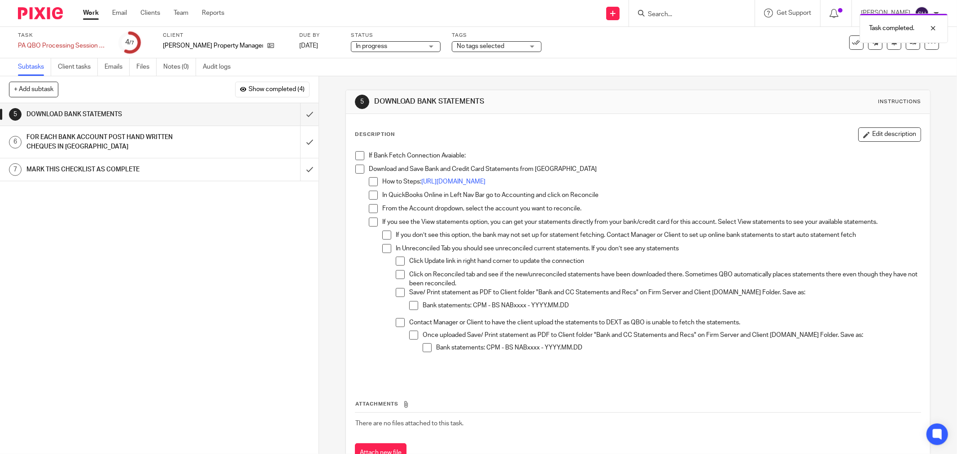
click at [358, 156] on span at bounding box center [360, 155] width 9 height 9
click at [356, 169] on span at bounding box center [360, 169] width 9 height 9
click at [373, 180] on span at bounding box center [373, 181] width 9 height 9
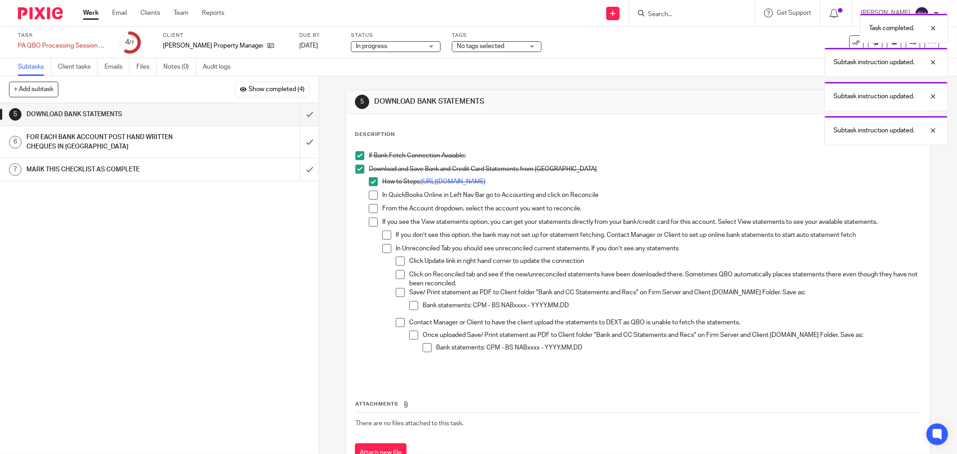
click at [373, 192] on span at bounding box center [373, 195] width 9 height 9
click at [369, 210] on span at bounding box center [373, 208] width 9 height 9
click at [369, 223] on span at bounding box center [373, 222] width 9 height 9
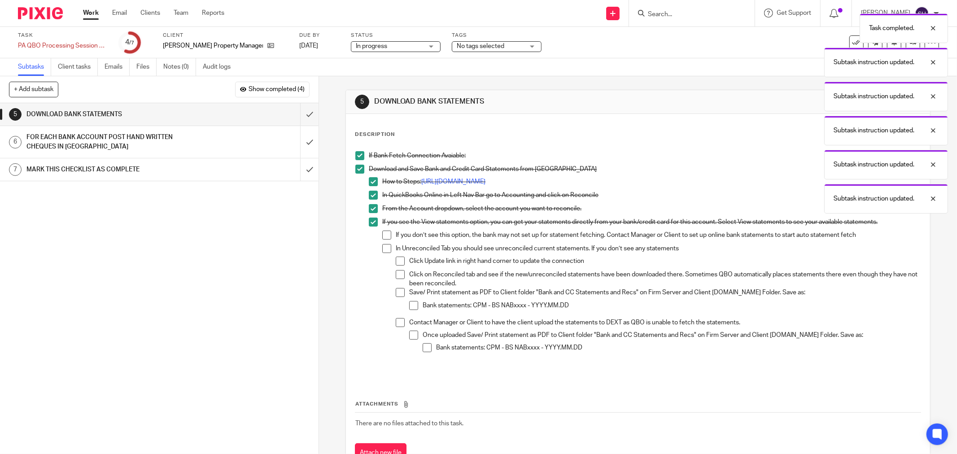
click at [382, 233] on span at bounding box center [386, 235] width 9 height 9
click at [382, 248] on span at bounding box center [386, 248] width 9 height 9
click at [398, 263] on span at bounding box center [400, 261] width 9 height 9
click at [396, 272] on span at bounding box center [400, 274] width 9 height 9
click at [396, 287] on li "Click on Reconciled tab and see if the new/unreconciled statements have been do…" at bounding box center [658, 279] width 525 height 18
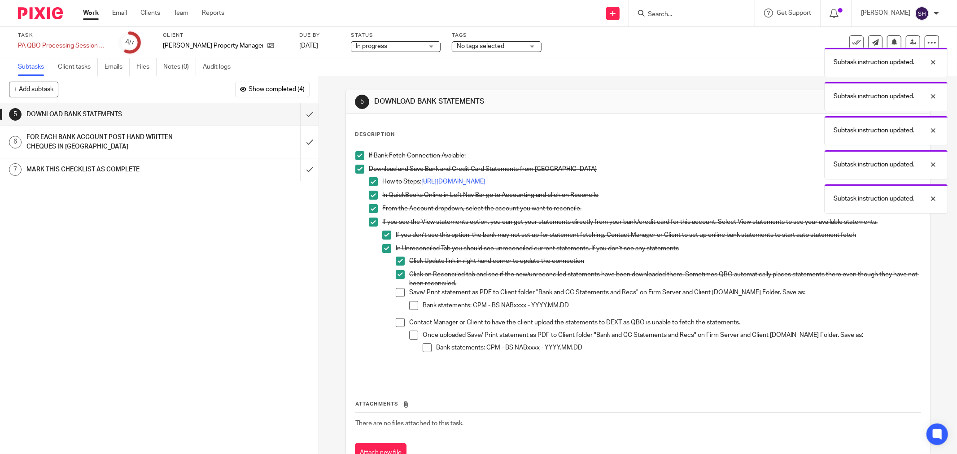
click at [397, 292] on span at bounding box center [400, 292] width 9 height 9
click at [405, 302] on li "Save/ Print statement as PDF to Client folder "Bank and CC Statements and Recs"…" at bounding box center [658, 303] width 525 height 30
click at [409, 304] on span at bounding box center [413, 305] width 9 height 9
click at [401, 317] on ul "Click Update link in right hand corner to update the connection Click on Reconc…" at bounding box center [658, 310] width 525 height 107
click at [401, 322] on span at bounding box center [400, 322] width 9 height 9
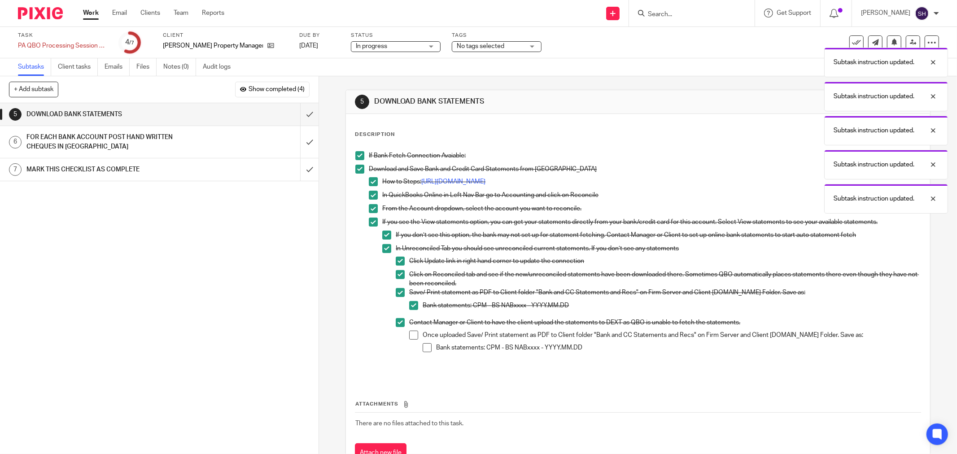
drag, startPoint x: 407, startPoint y: 329, endPoint x: 417, endPoint y: 335, distance: 10.9
click at [409, 330] on div "Contact Manager or Client to have the client upload the statements to DEXT as Q…" at bounding box center [665, 341] width 512 height 46
click at [411, 334] on span at bounding box center [413, 335] width 9 height 9
click at [423, 346] on span at bounding box center [427, 347] width 9 height 9
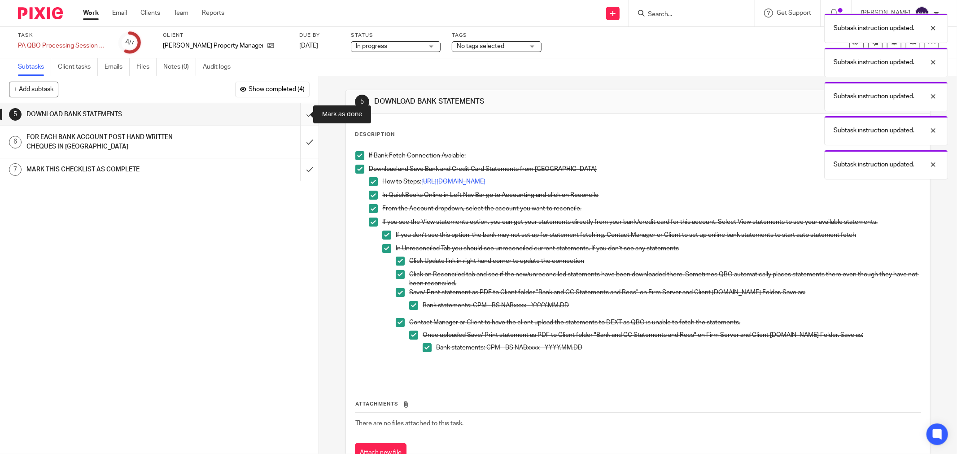
click at [295, 116] on input "submit" at bounding box center [159, 114] width 319 height 22
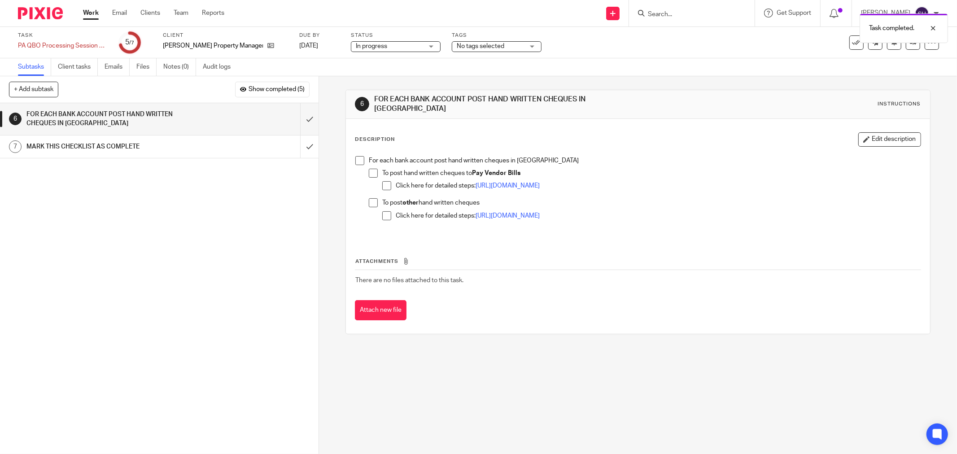
drag, startPoint x: 374, startPoint y: 167, endPoint x: 368, endPoint y: 160, distance: 9.2
click at [374, 169] on span at bounding box center [373, 173] width 9 height 9
click at [360, 156] on span at bounding box center [360, 160] width 9 height 9
click at [385, 181] on span at bounding box center [386, 185] width 9 height 9
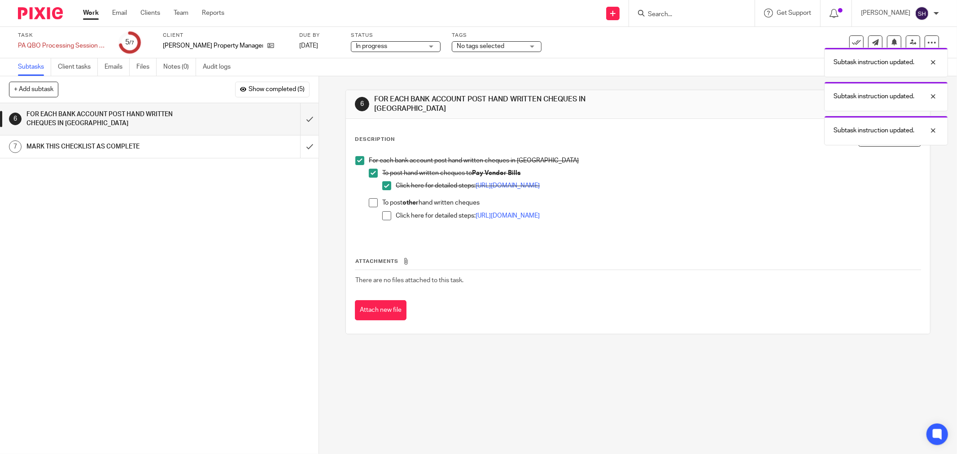
drag, startPoint x: 385, startPoint y: 212, endPoint x: 375, endPoint y: 204, distance: 13.0
click at [384, 211] on span at bounding box center [386, 215] width 9 height 9
drag, startPoint x: 369, startPoint y: 198, endPoint x: 345, endPoint y: 160, distance: 44.6
click at [369, 198] on span at bounding box center [373, 202] width 9 height 9
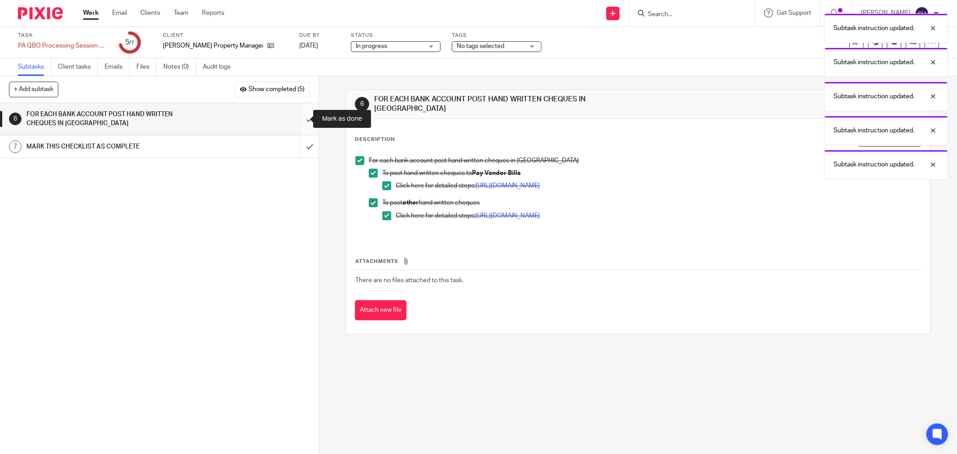
click at [302, 113] on input "submit" at bounding box center [159, 119] width 319 height 32
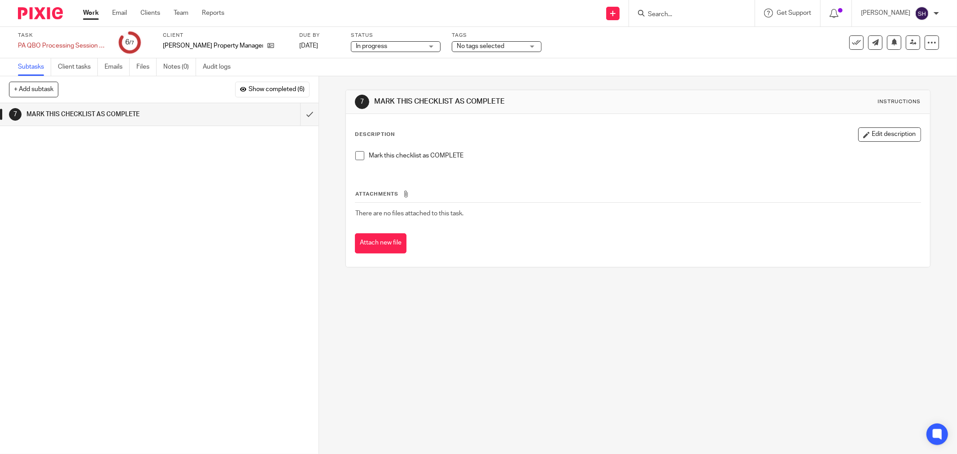
drag, startPoint x: 360, startPoint y: 155, endPoint x: 353, endPoint y: 154, distance: 6.8
click at [360, 154] on span at bounding box center [360, 155] width 9 height 9
click at [299, 113] on input "submit" at bounding box center [159, 114] width 319 height 22
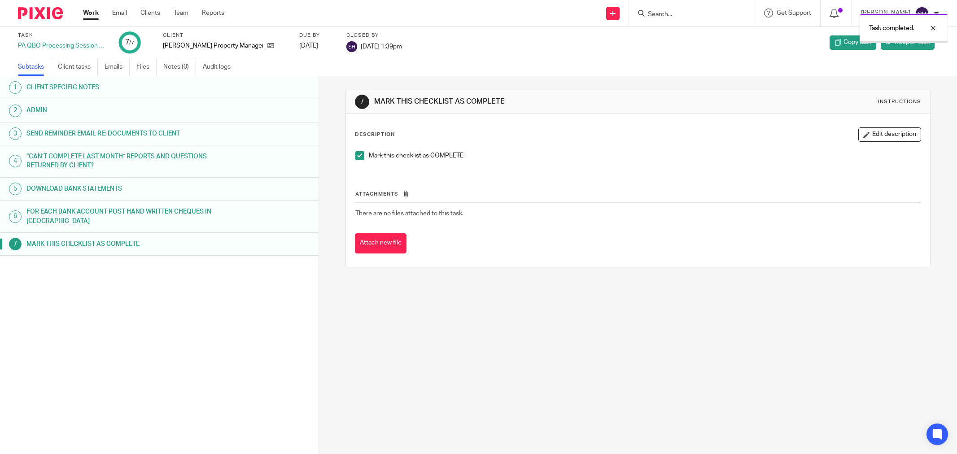
click at [91, 10] on link "Work" at bounding box center [91, 13] width 16 height 9
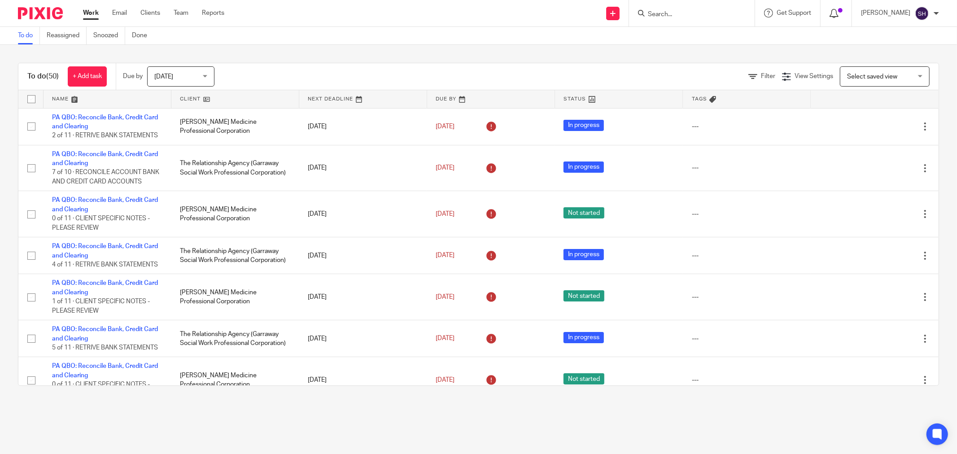
click at [839, 15] on icon at bounding box center [834, 13] width 9 height 9
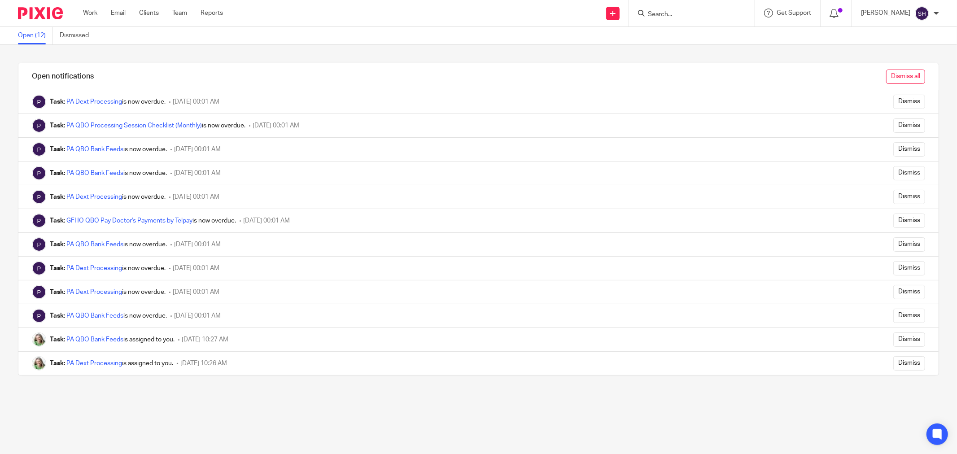
click at [898, 79] on input "Dismiss all" at bounding box center [906, 77] width 39 height 14
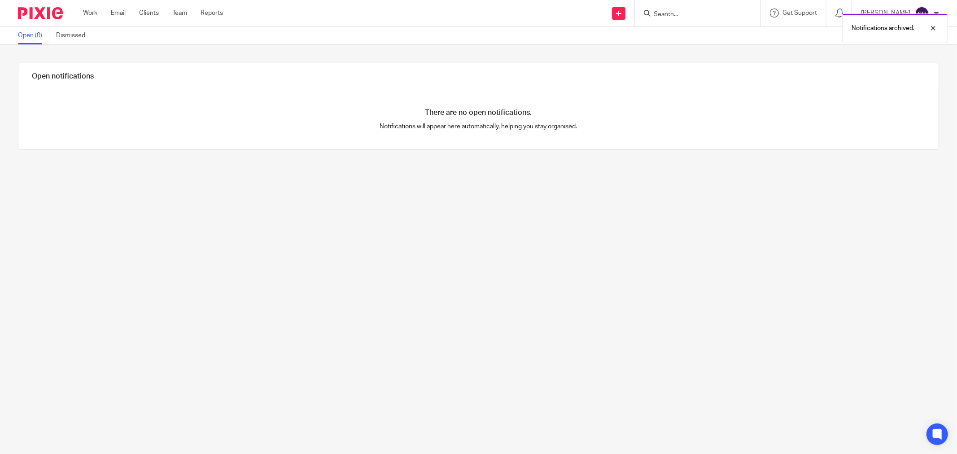
click at [95, 18] on div "Work Email Clients Team Reports Work Email Clients Team Reports Settings" at bounding box center [155, 13] width 162 height 26
click at [88, 16] on link "Work" at bounding box center [90, 13] width 14 height 9
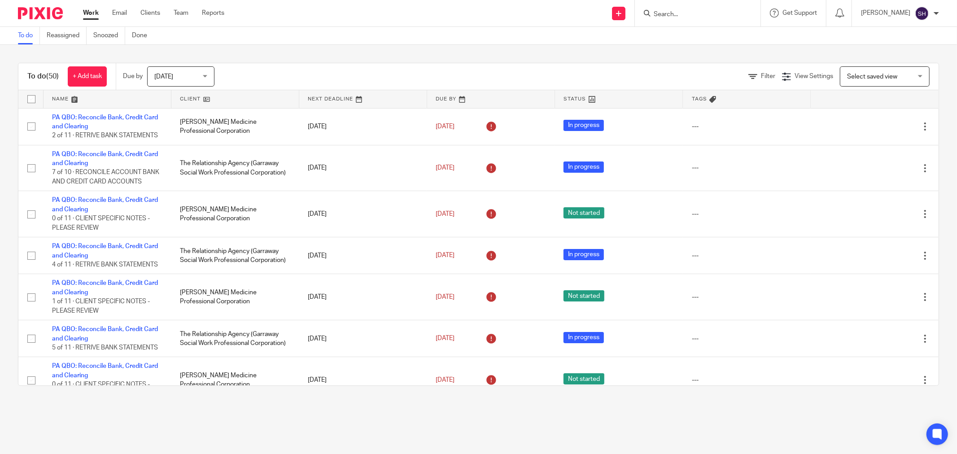
click at [265, 100] on link at bounding box center [234, 99] width 127 height 18
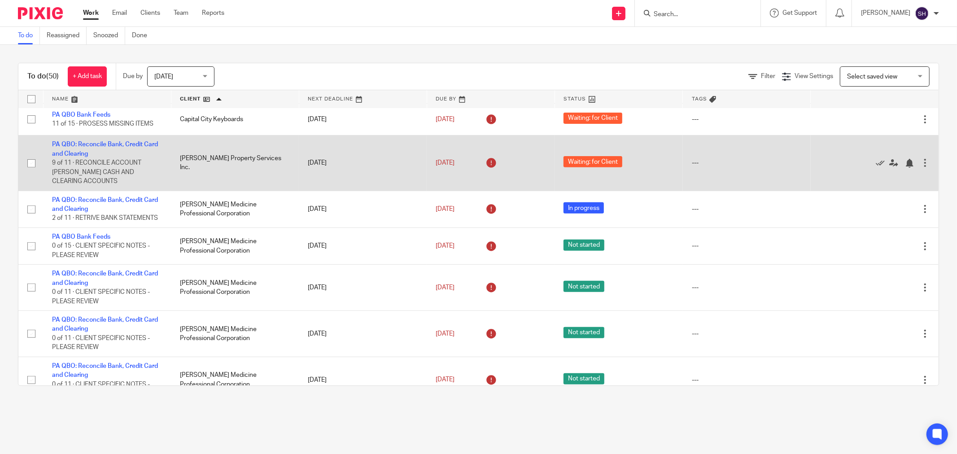
scroll to position [299, 0]
